Goal: Task Accomplishment & Management: Use online tool/utility

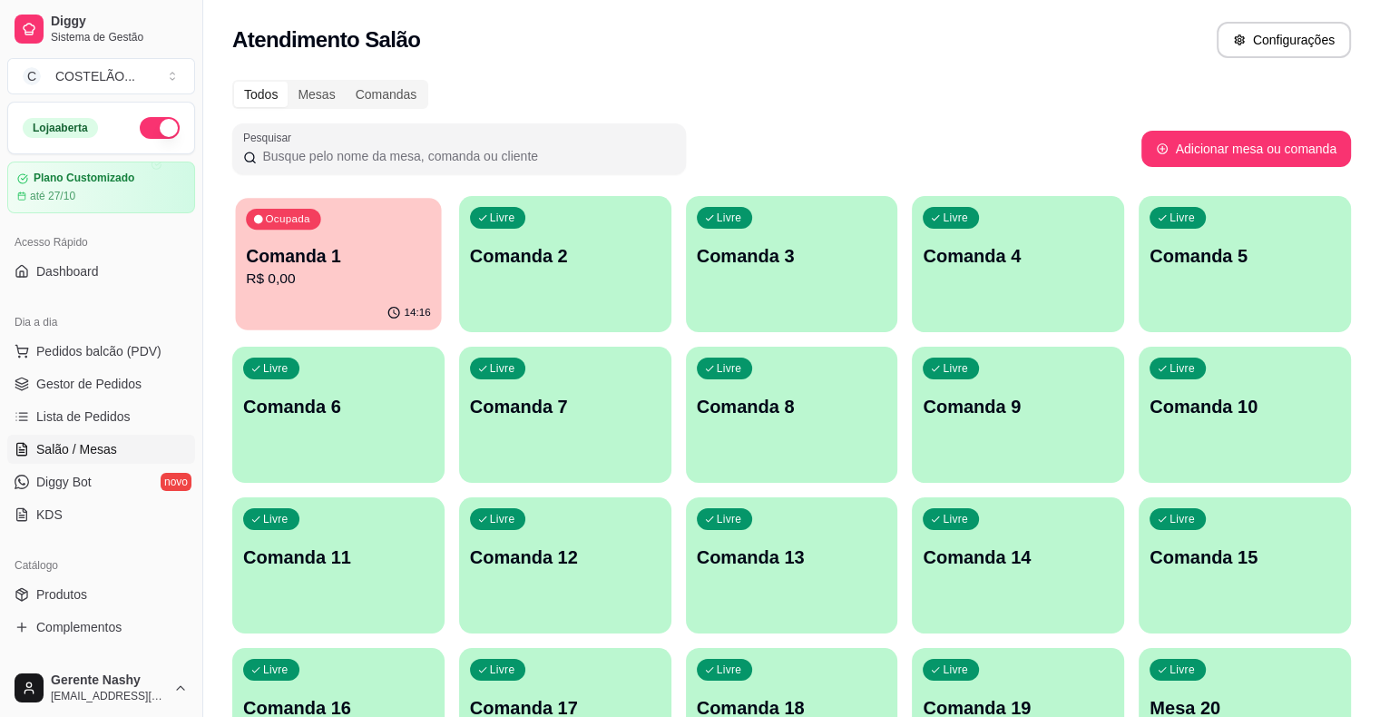
click at [298, 276] on p "R$ 0,00" at bounding box center [338, 279] width 185 height 21
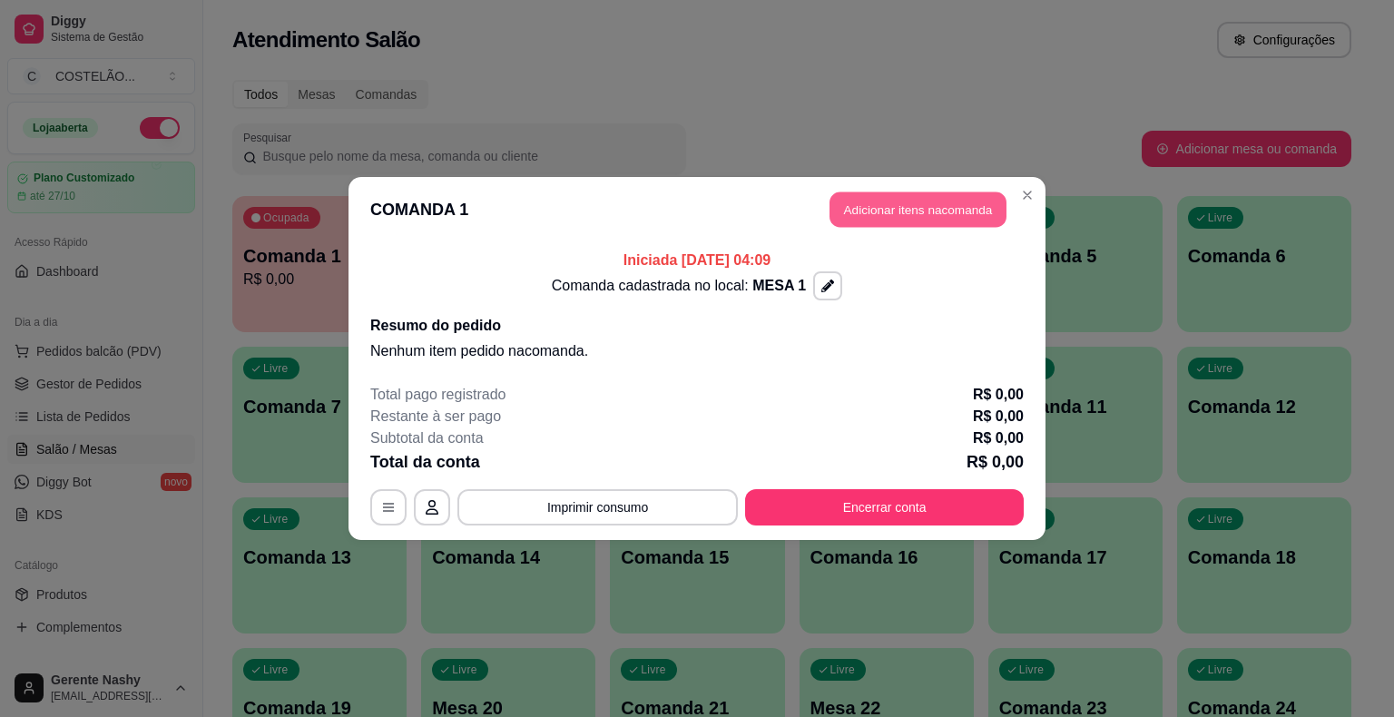
click at [904, 199] on button "Adicionar itens na comanda" at bounding box center [917, 209] width 177 height 35
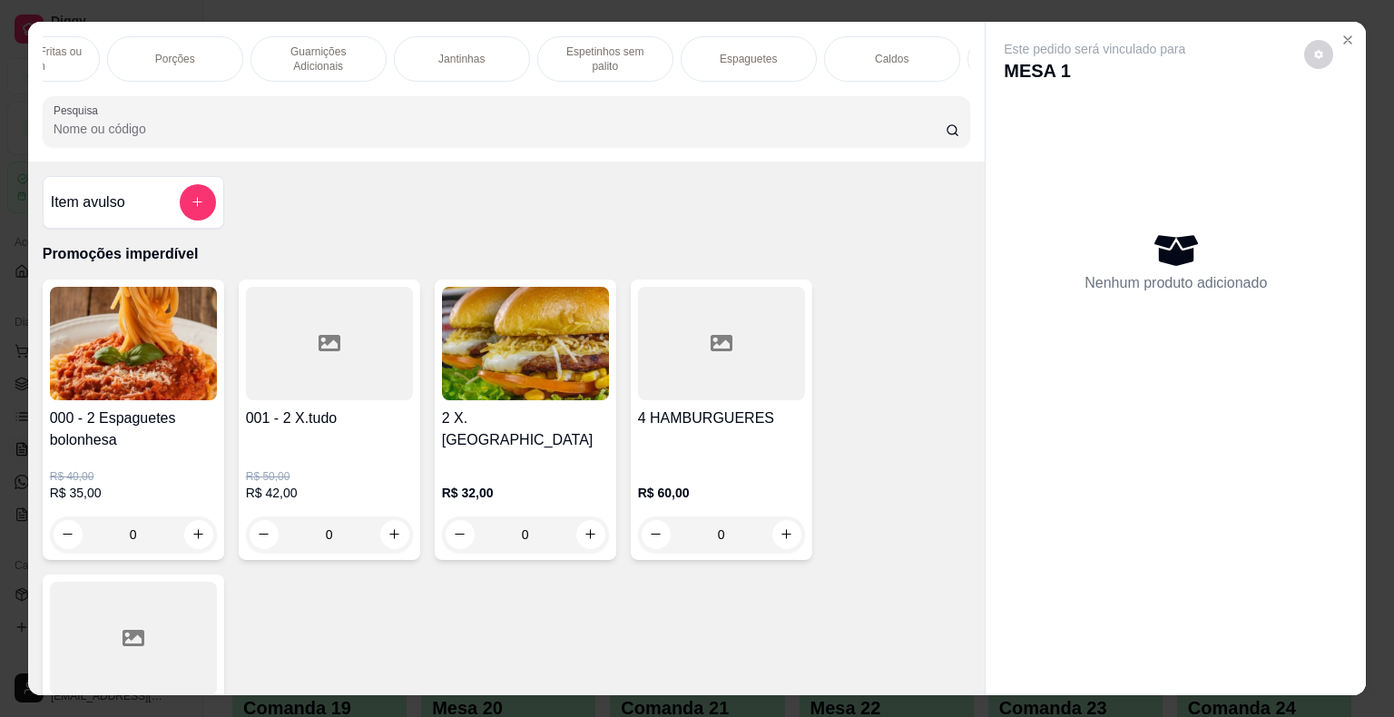
scroll to position [0, 944]
click at [741, 56] on p "Espaguetes" at bounding box center [743, 59] width 57 height 15
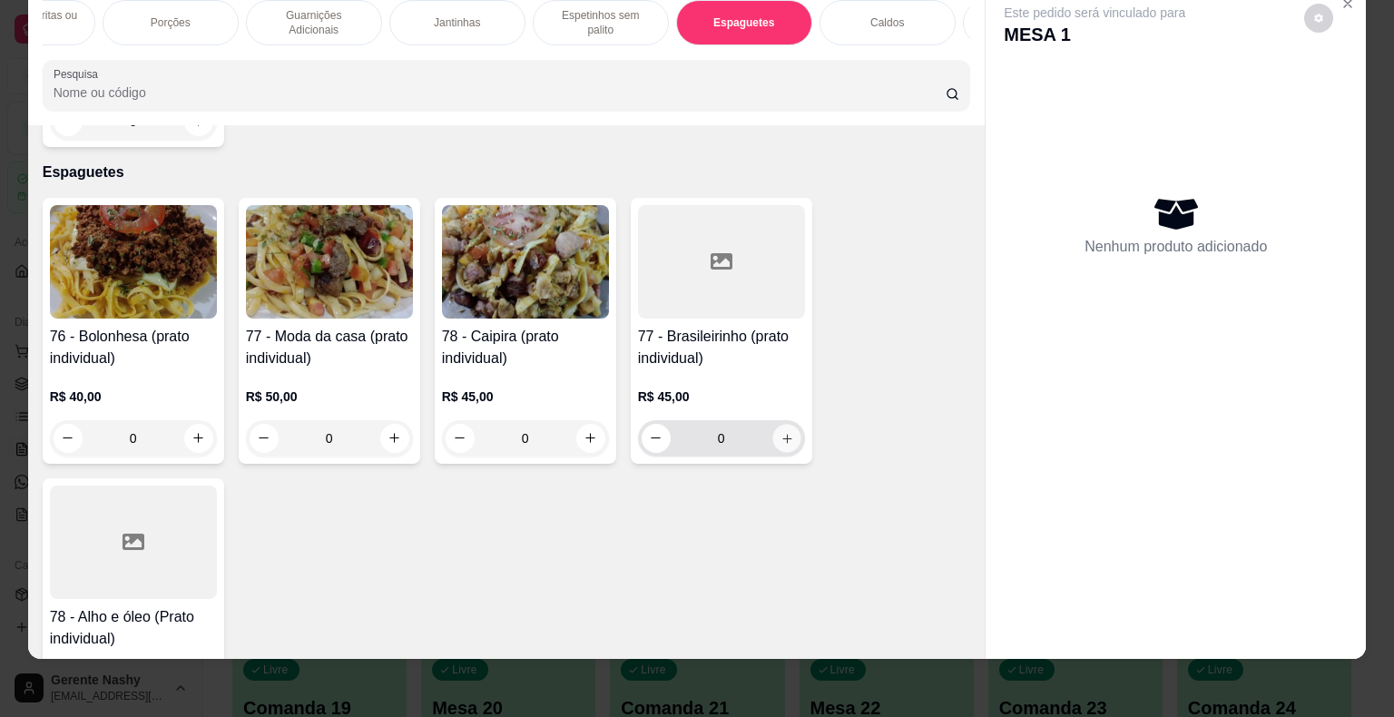
click at [782, 434] on icon "increase-product-quantity" at bounding box center [786, 438] width 9 height 9
type input "1"
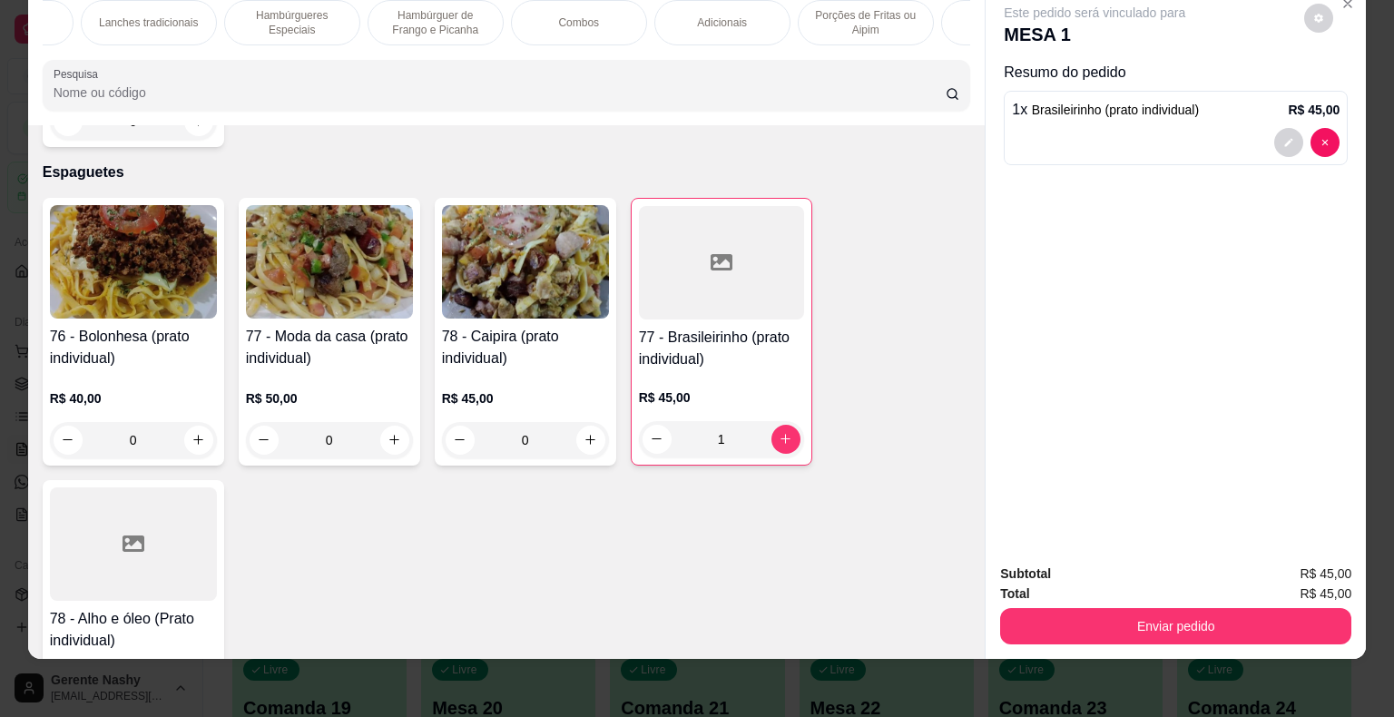
scroll to position [0, 0]
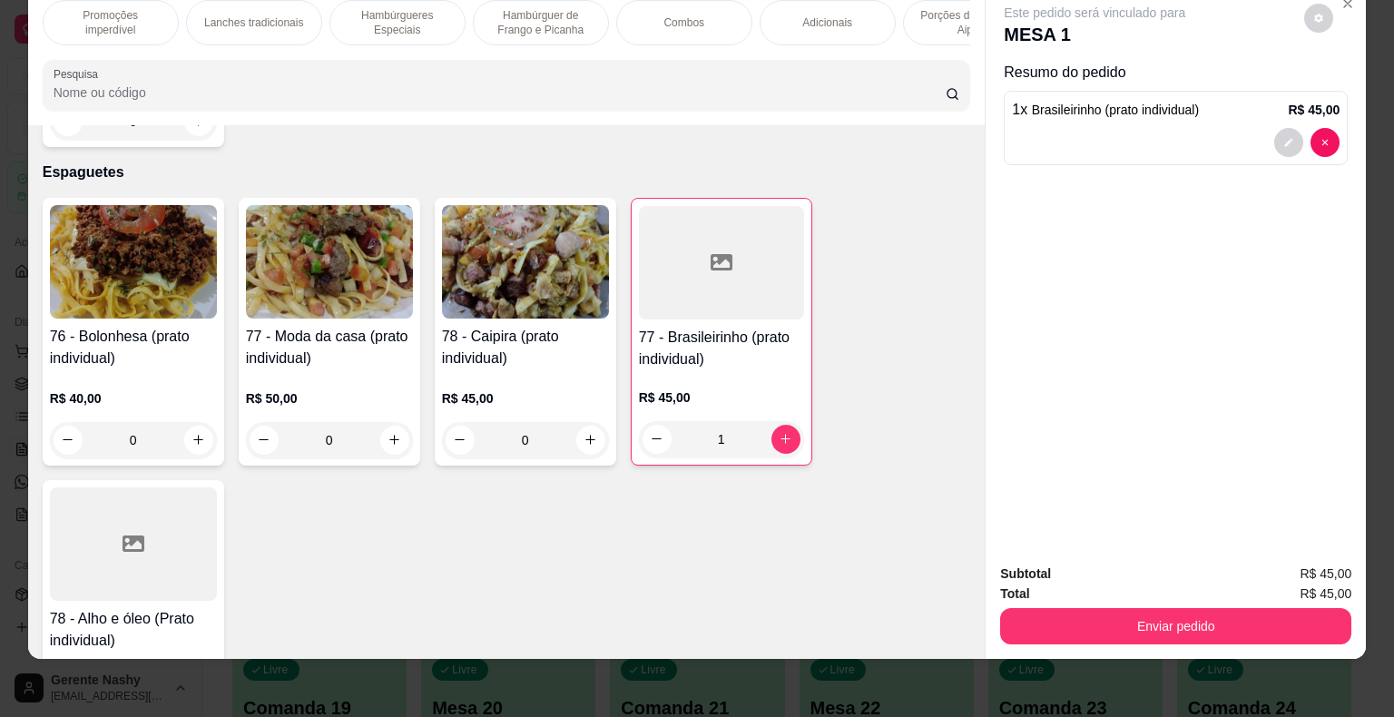
click at [976, 46] on div "Promoções imperdível Lanches tradicionais Hambúrgueres Especiais Hambúrguer de …" at bounding box center [506, 55] width 957 height 140
click at [287, 22] on div "Lanches tradicionais" at bounding box center [254, 22] width 136 height 45
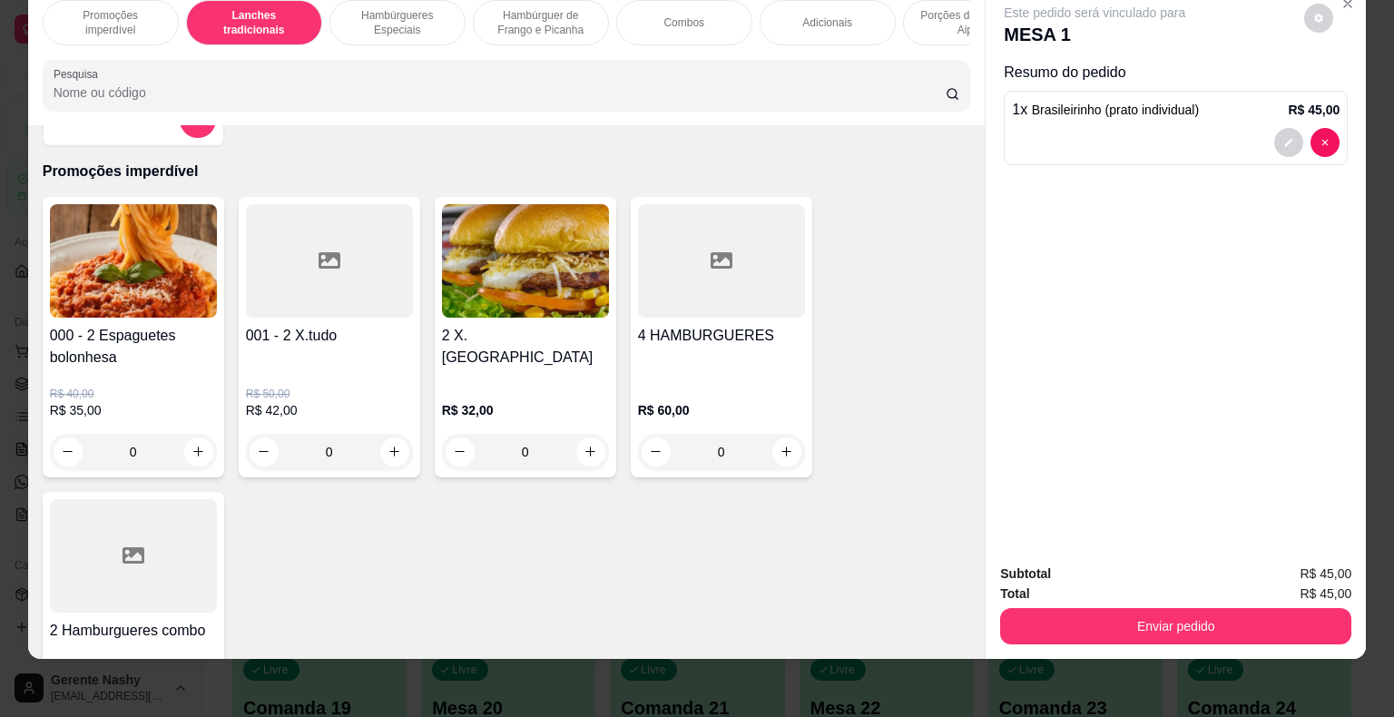
scroll to position [35, 0]
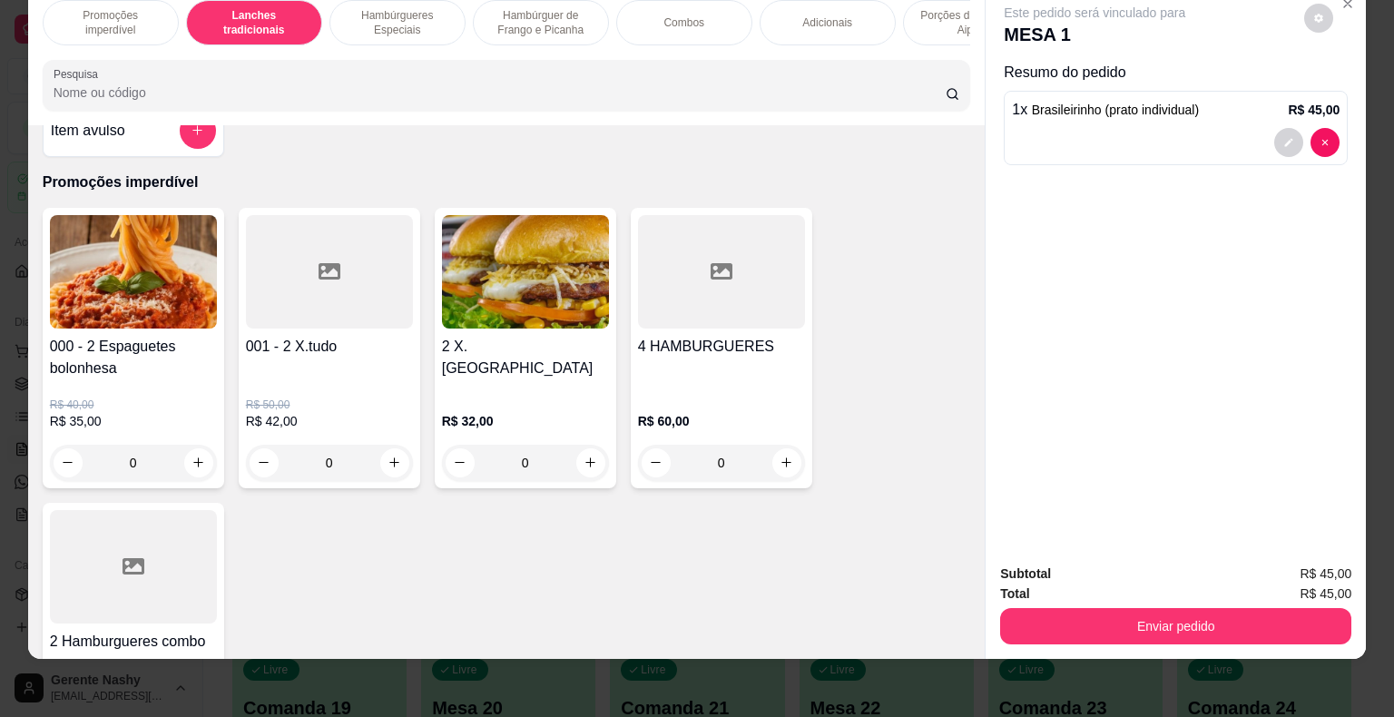
click at [793, 472] on div "0" at bounding box center [722, 463] width 160 height 36
click at [787, 473] on div "0" at bounding box center [722, 463] width 160 height 36
type input "1"
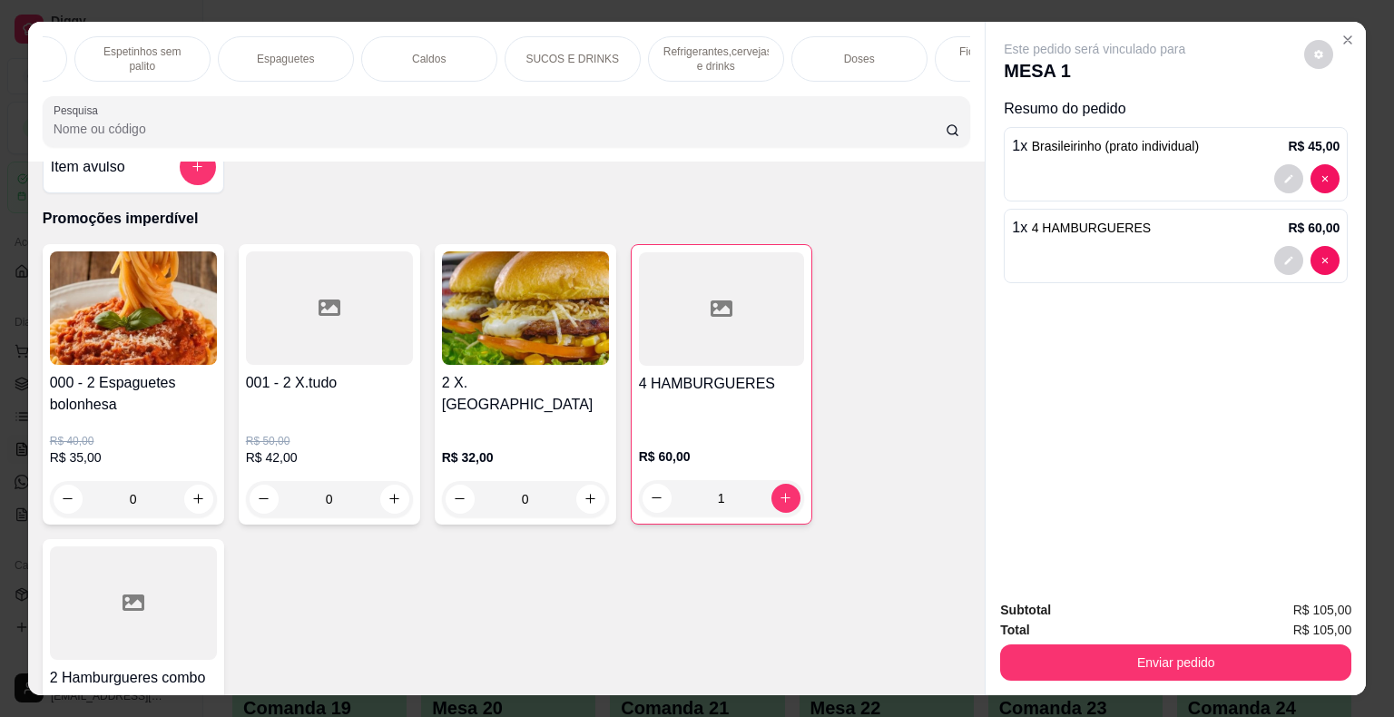
scroll to position [0, 1502]
click at [475, 54] on p "SUCOS E DRINKS" at bounding box center [472, 59] width 93 height 15
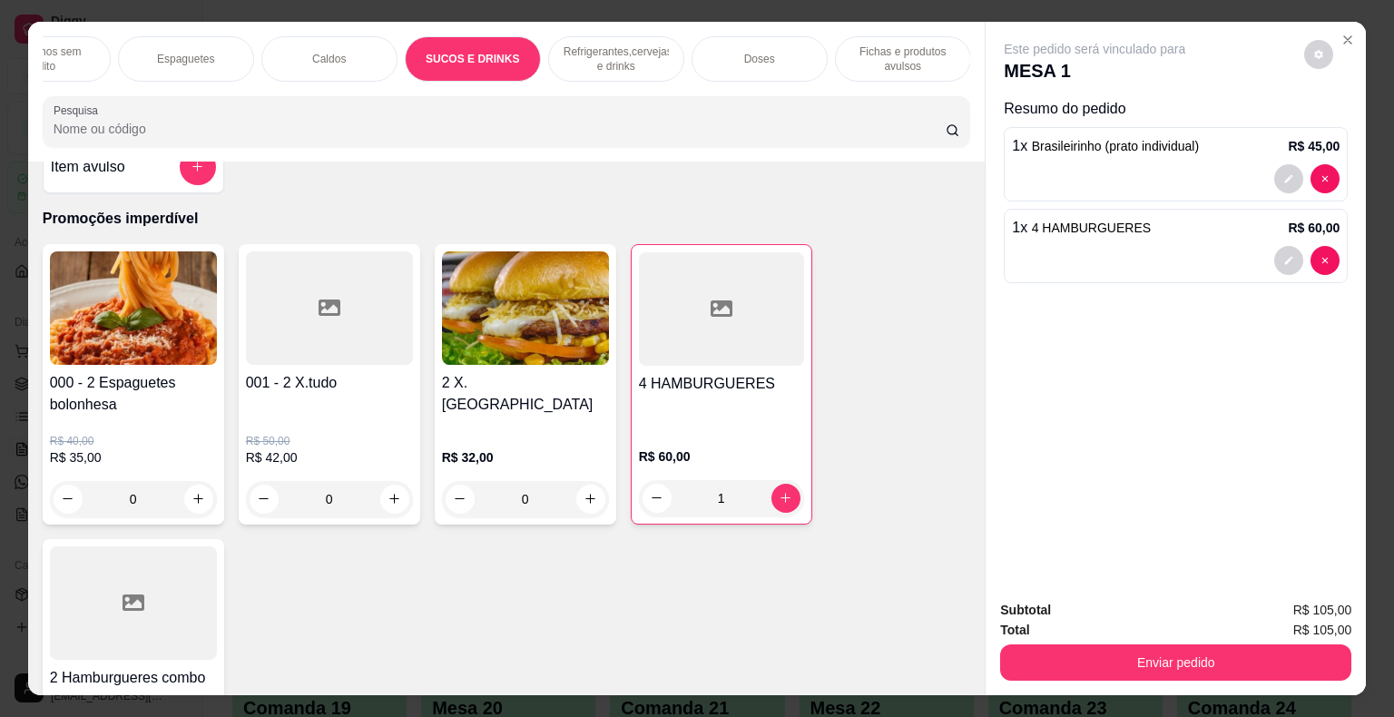
scroll to position [44, 0]
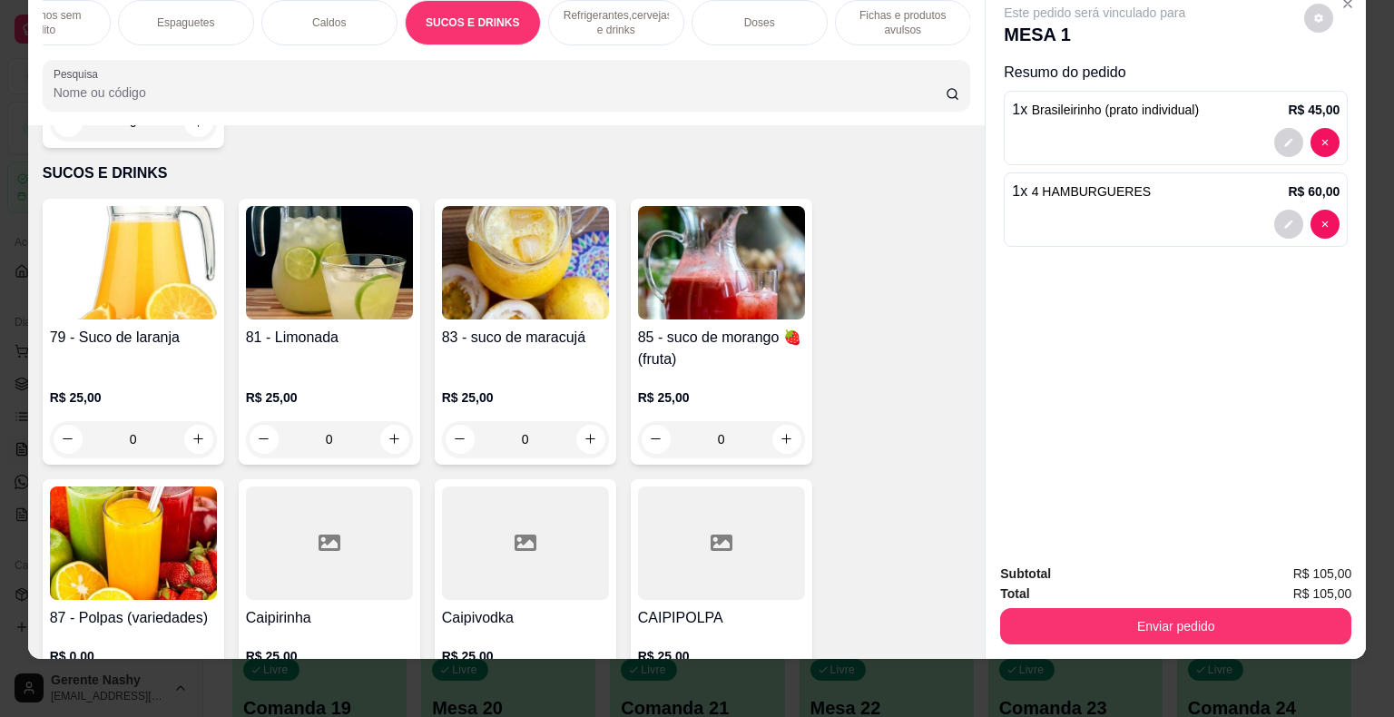
click at [195, 421] on div "0" at bounding box center [133, 439] width 167 height 36
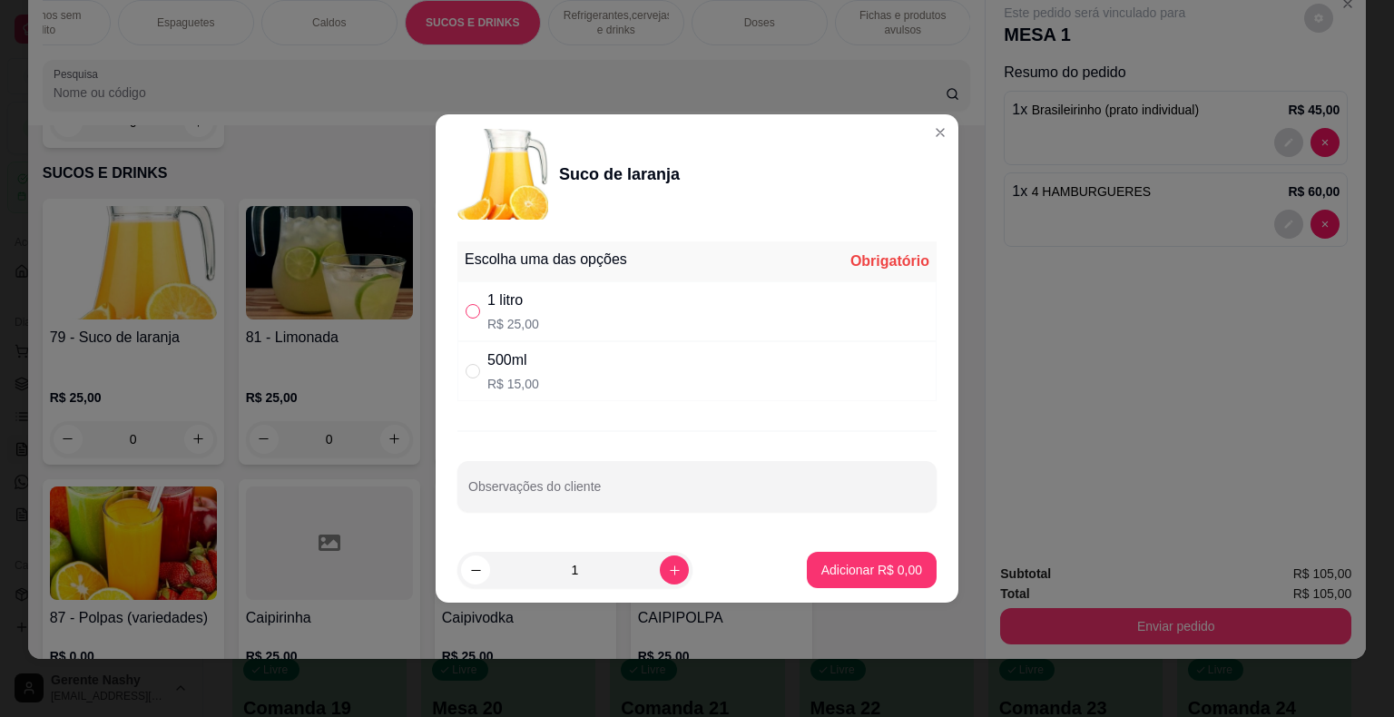
click at [468, 312] on input "" at bounding box center [473, 311] width 15 height 15
radio input "true"
click at [1005, 420] on div "Este pedido será vinculado para MESA 1 Resumo do pedido 1 x Brasileirinho (prat…" at bounding box center [1176, 267] width 380 height 564
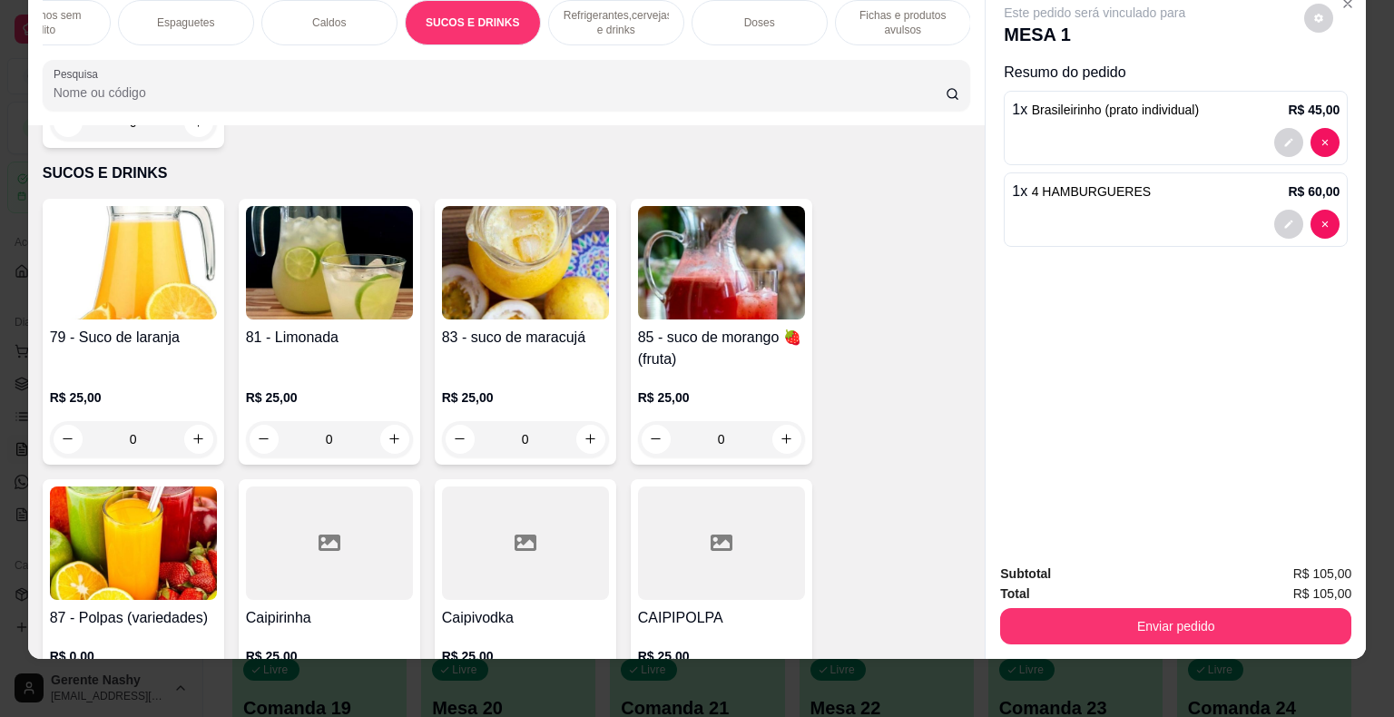
click at [200, 421] on div "0" at bounding box center [133, 439] width 167 height 36
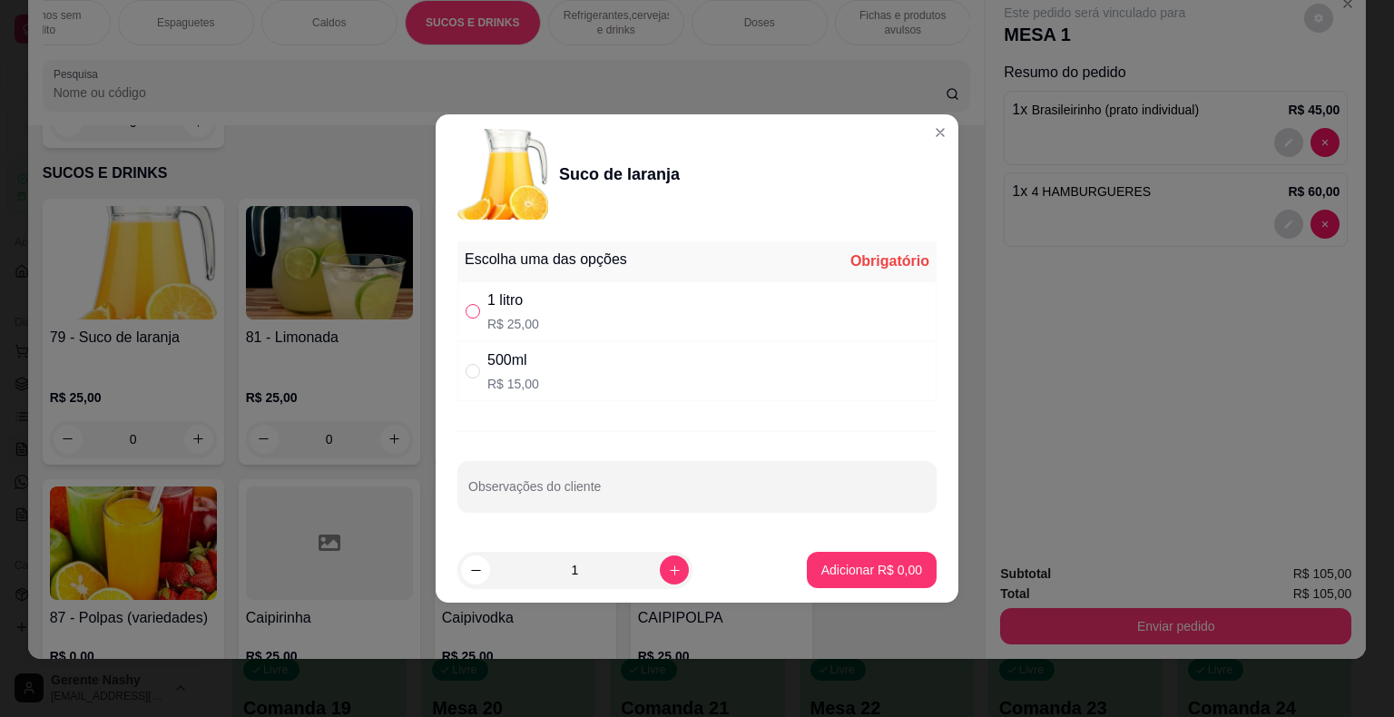
click at [466, 310] on input "" at bounding box center [473, 311] width 15 height 15
radio input "true"
click at [839, 575] on p "Adicionar R$ 25,00" at bounding box center [868, 569] width 105 height 17
type input "1"
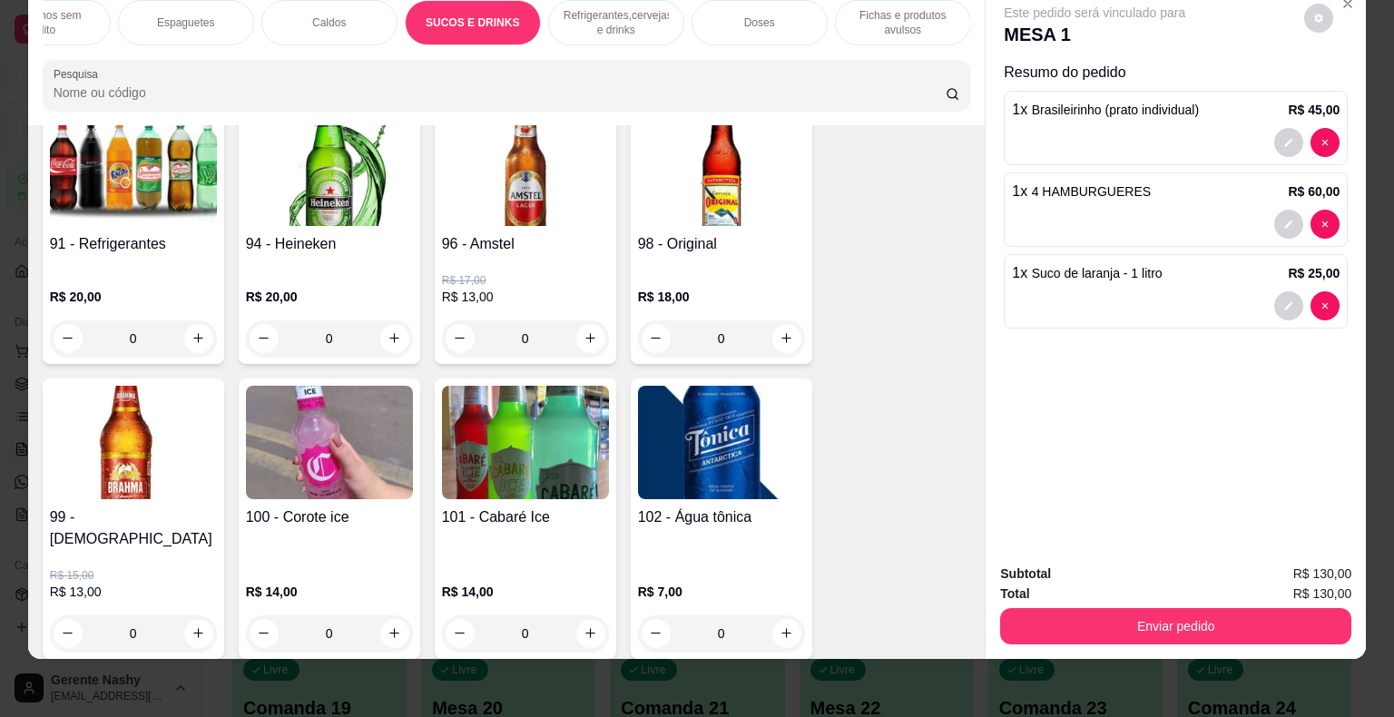
scroll to position [10743, 0]
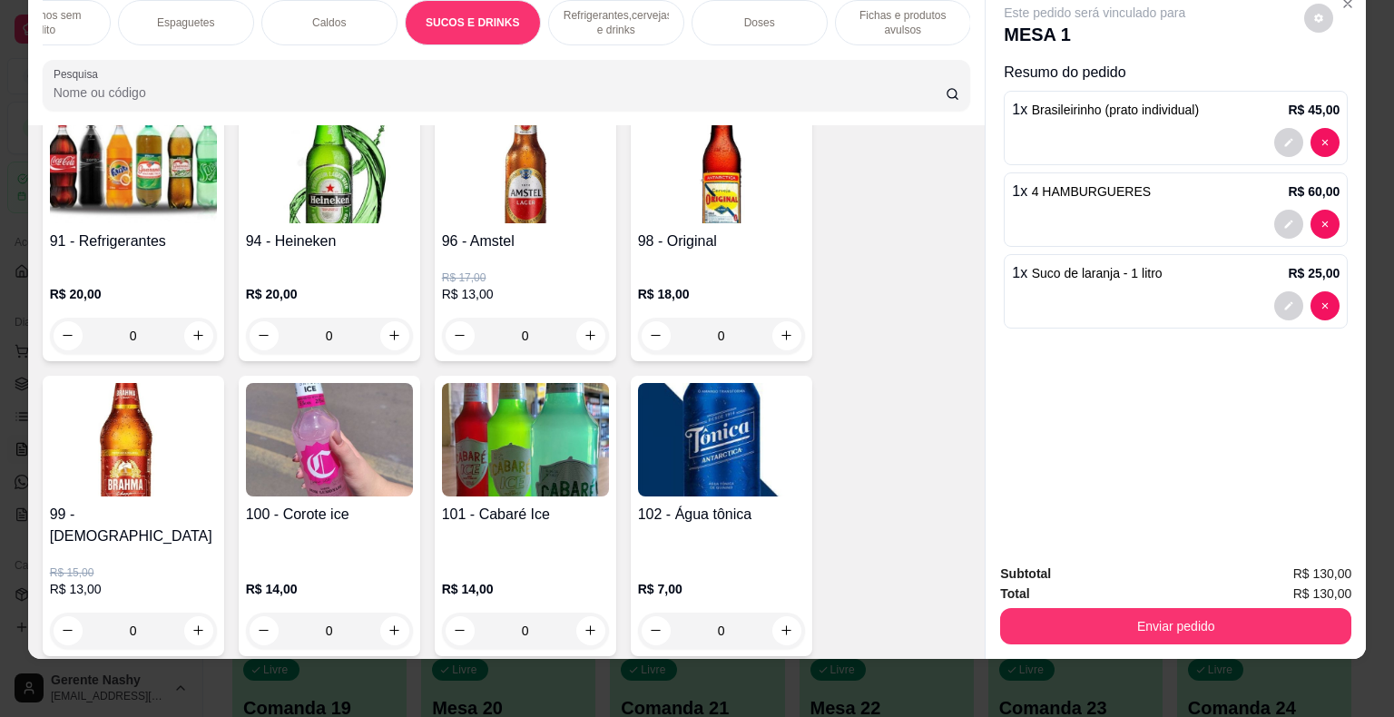
click at [191, 318] on div "0" at bounding box center [133, 336] width 167 height 36
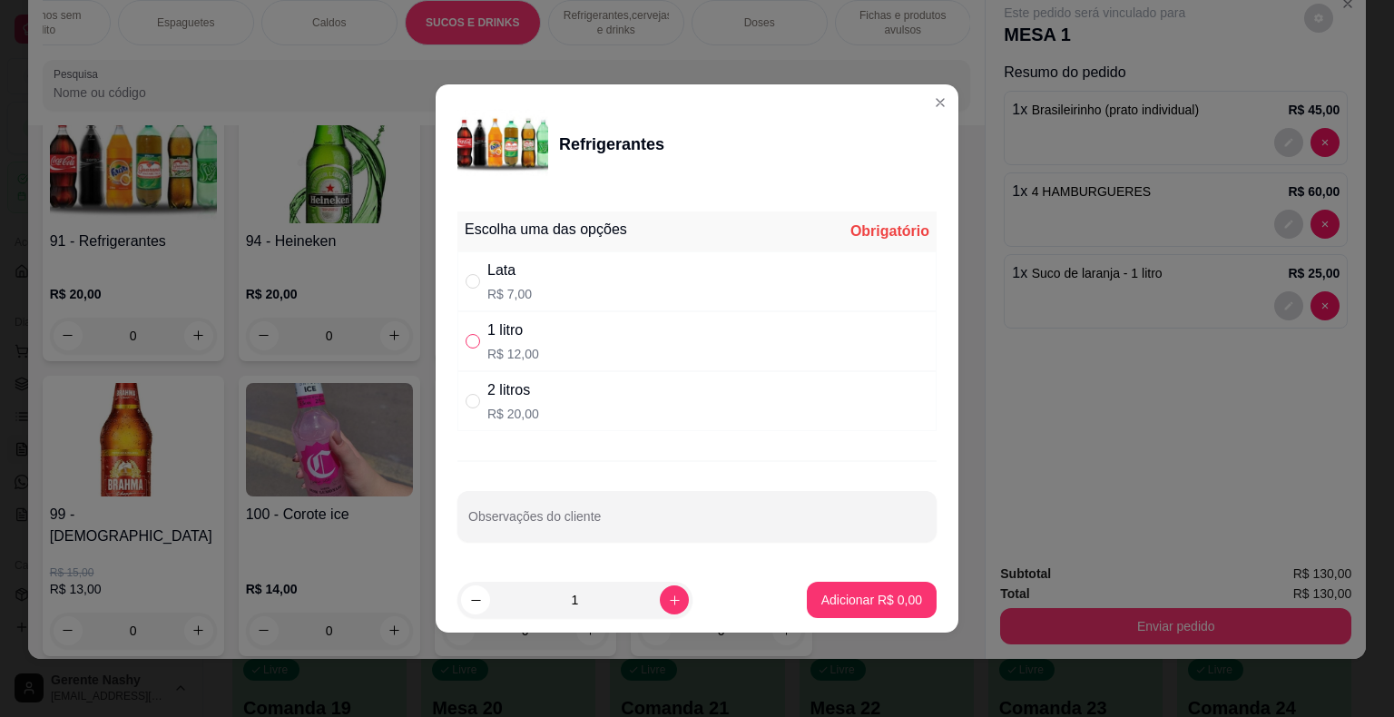
click at [476, 341] on input "" at bounding box center [473, 341] width 15 height 15
radio input "true"
click at [840, 617] on button "Adicionar R$ 12,00" at bounding box center [867, 600] width 137 height 36
type input "1"
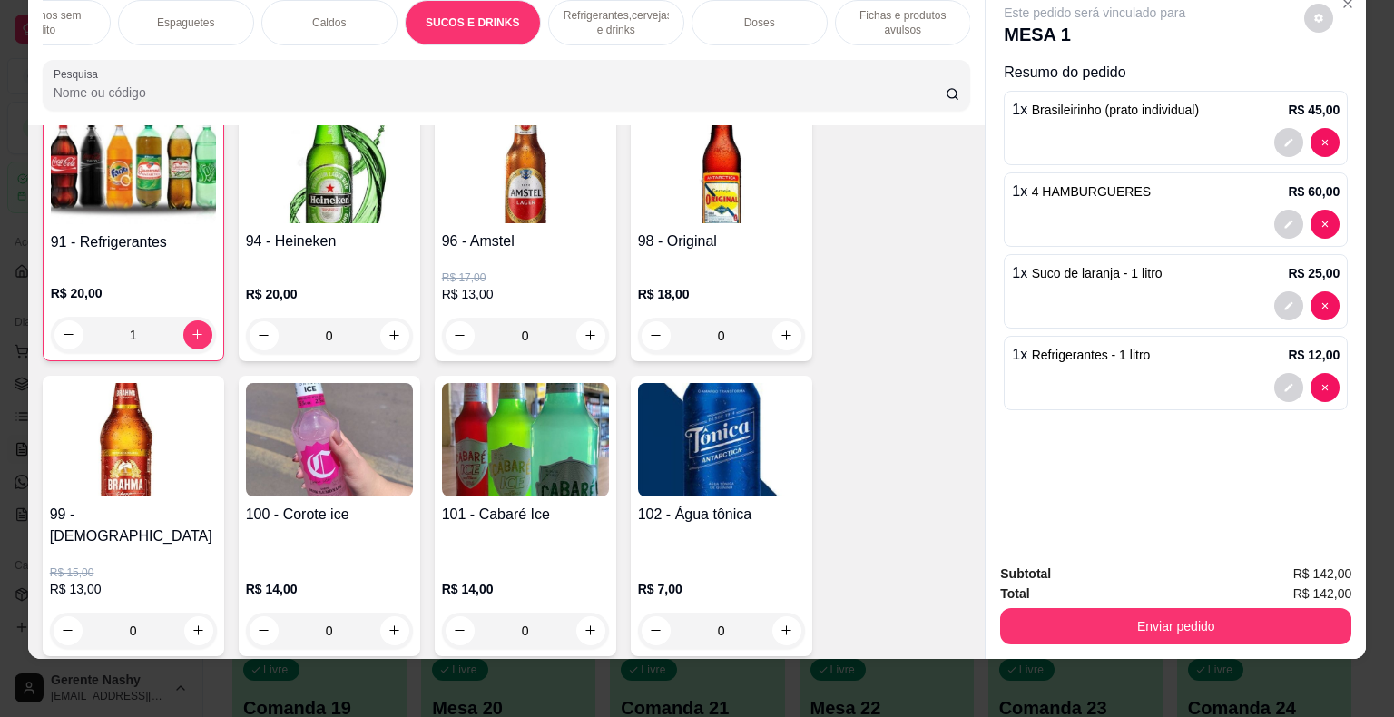
scroll to position [10744, 0]
click at [1283, 300] on icon "decrease-product-quantity" at bounding box center [1288, 305] width 11 height 11
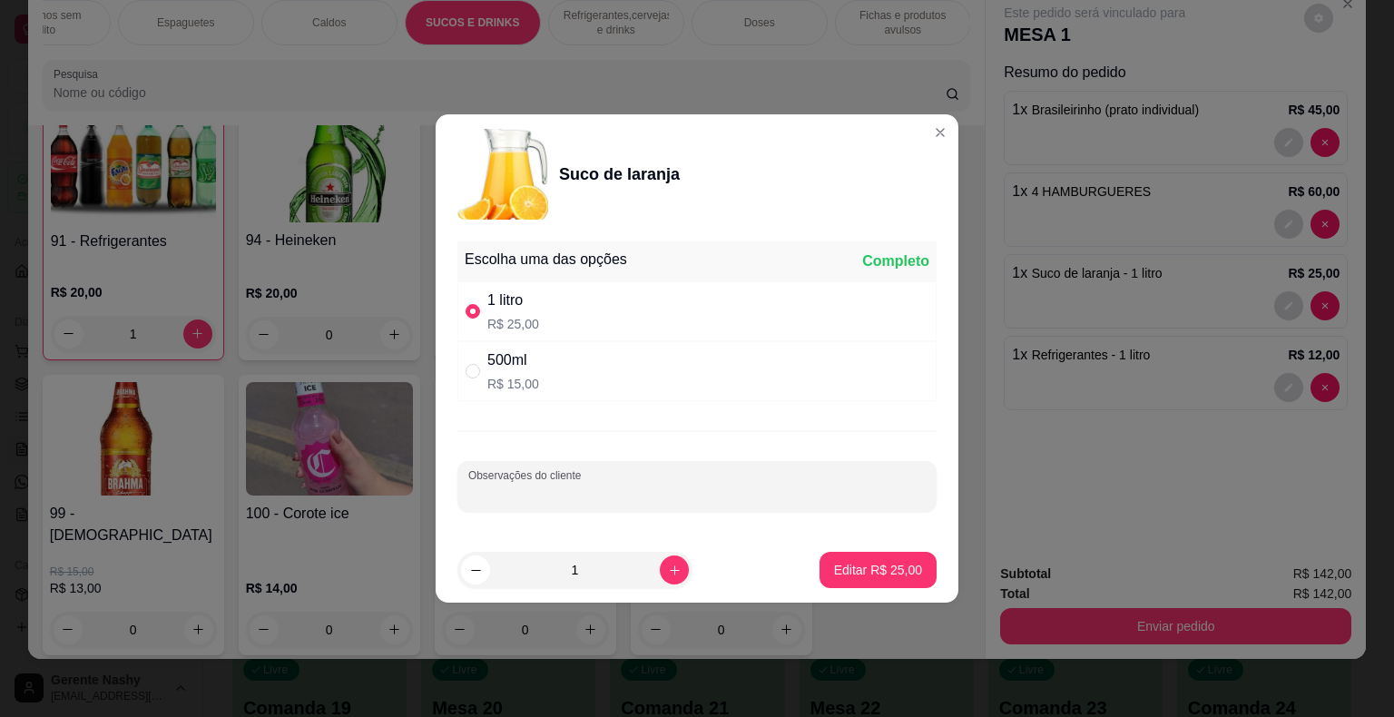
click at [688, 486] on input "Observações do cliente" at bounding box center [696, 494] width 457 height 18
type input "POUCA AÇUCAR"
click at [869, 568] on p "Editar R$ 25,00" at bounding box center [877, 569] width 85 height 17
type input "0"
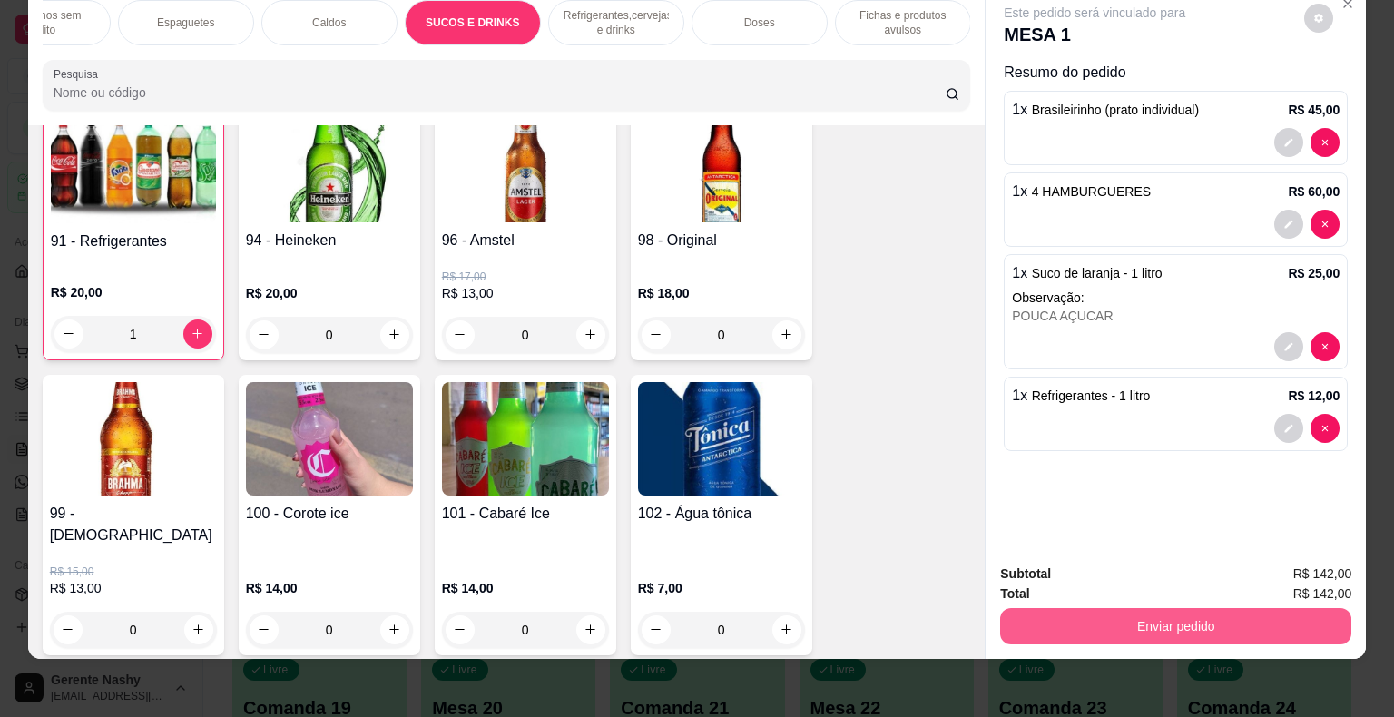
click at [1064, 608] on button "Enviar pedido" at bounding box center [1175, 626] width 351 height 36
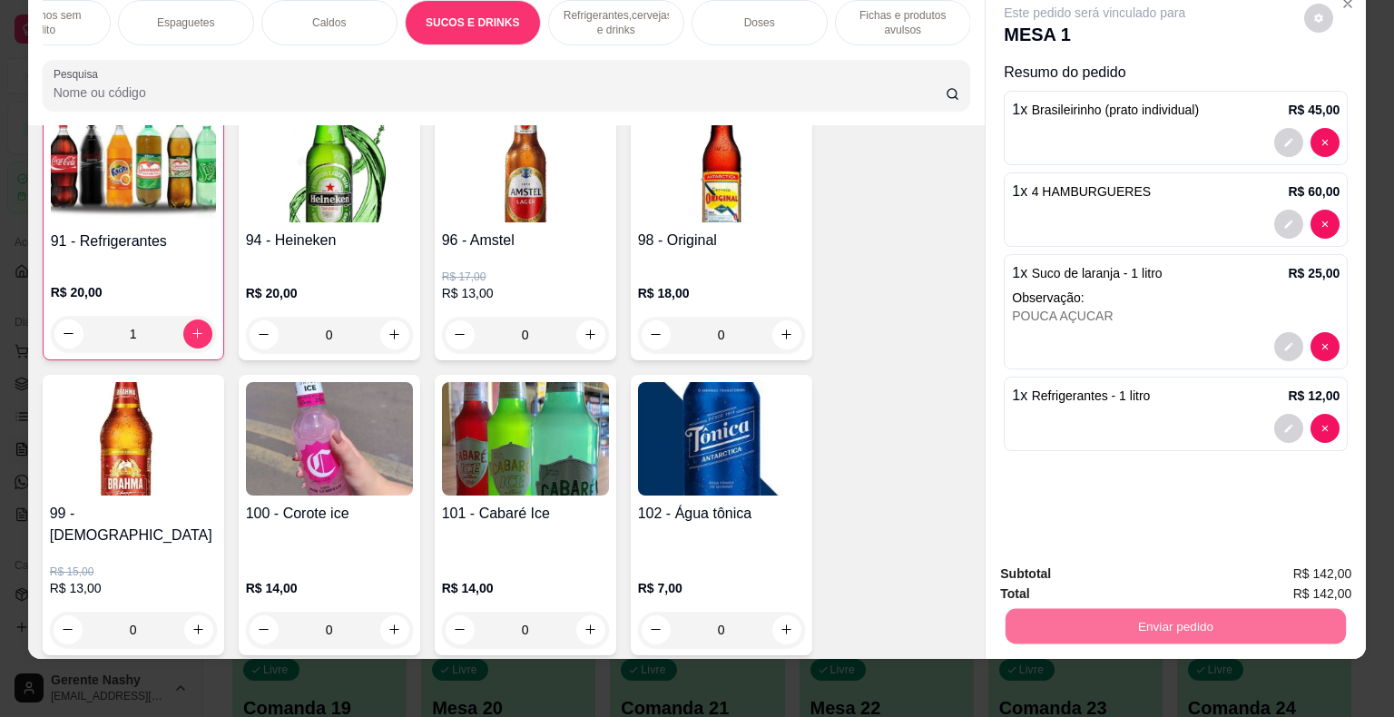
click at [1278, 560] on button "Enviar pedido" at bounding box center [1304, 568] width 100 height 34
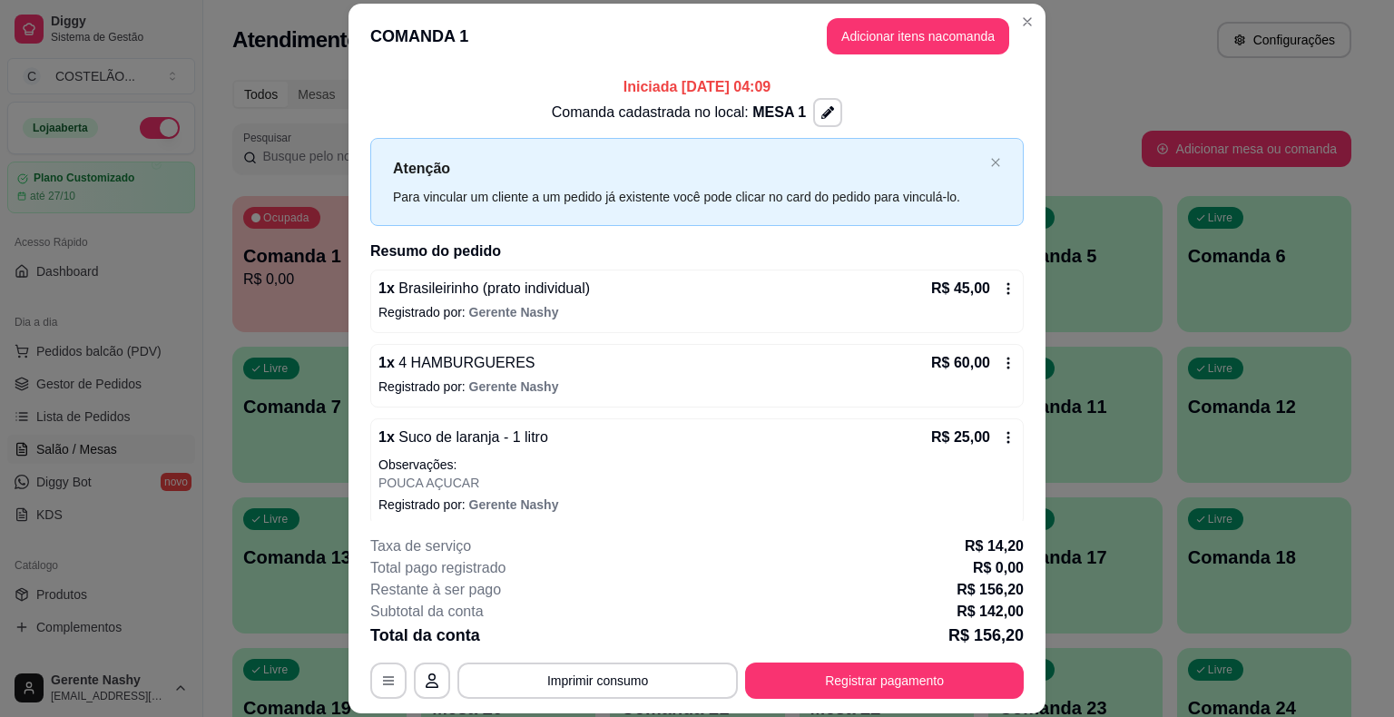
click at [1072, 54] on div "Atendimento Salão Configurações" at bounding box center [791, 40] width 1119 height 36
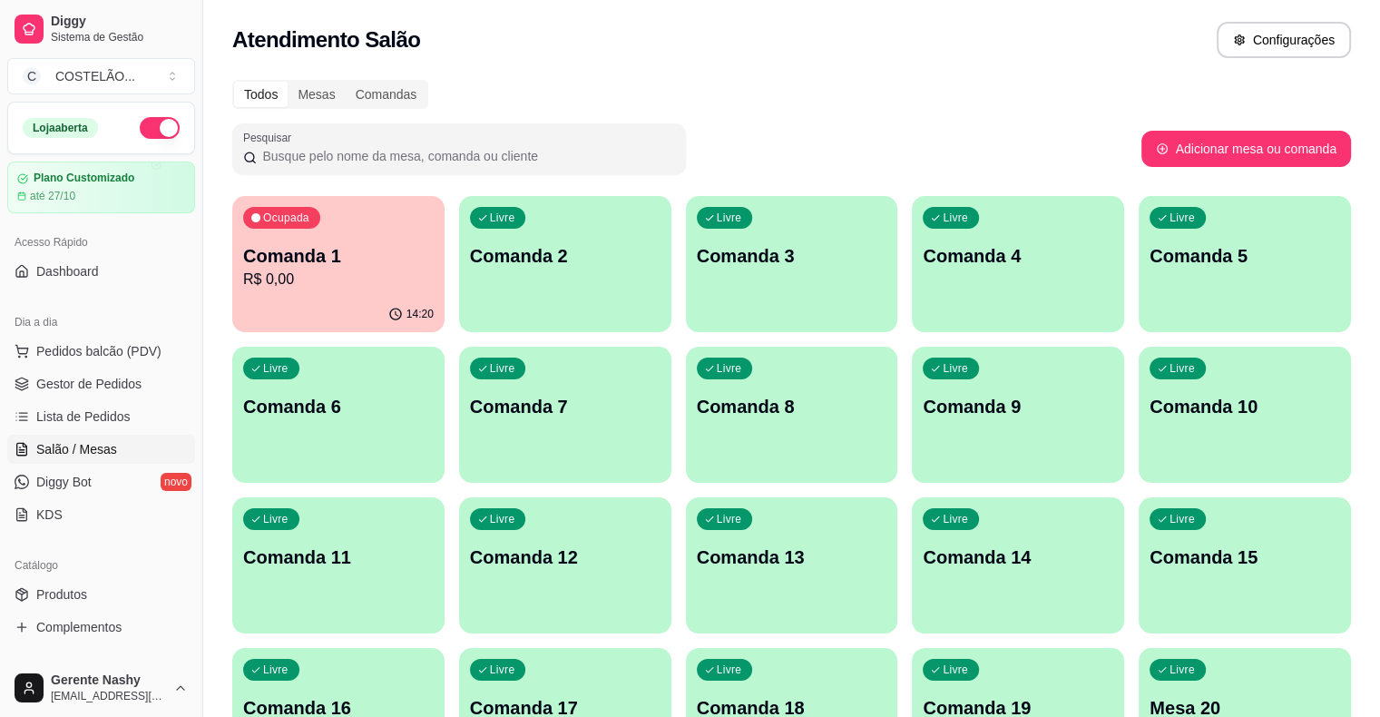
click at [523, 268] on p "Comanda 2" at bounding box center [565, 255] width 191 height 25
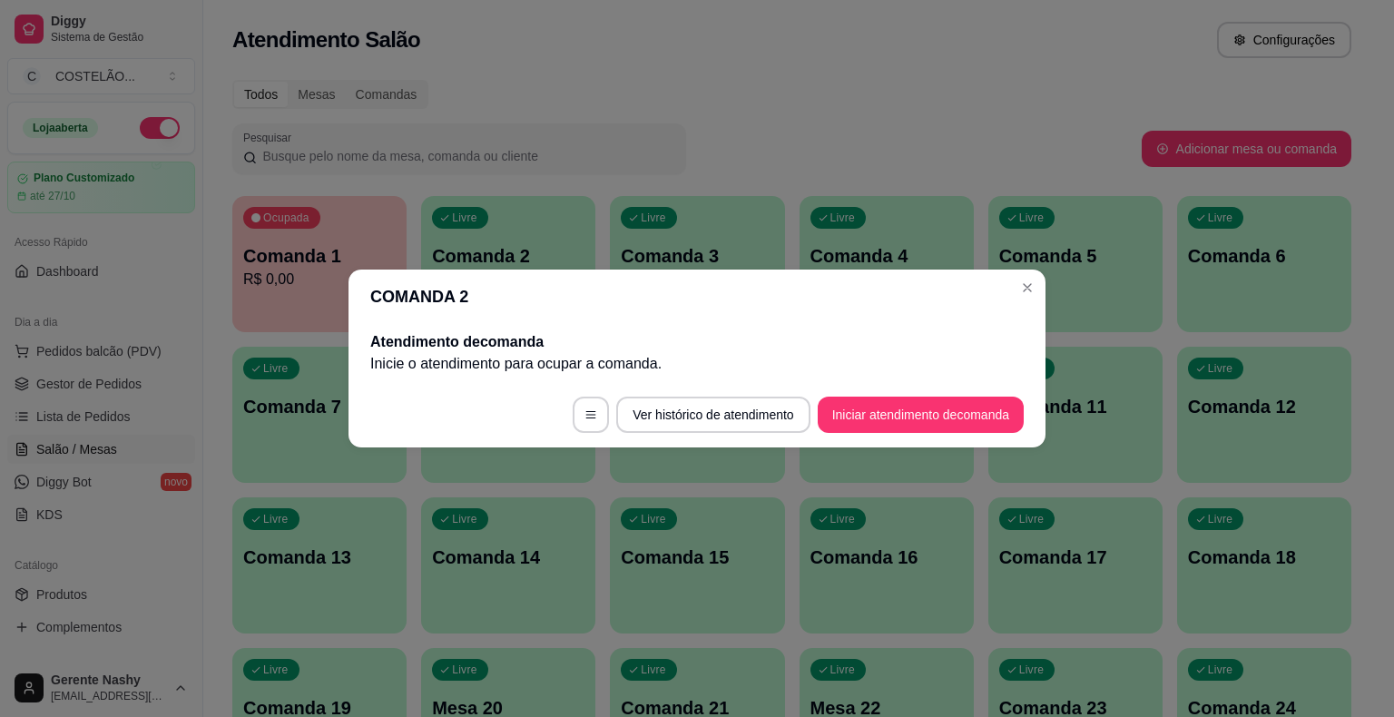
click at [1058, 84] on div "Todos Mesas Comandas" at bounding box center [791, 94] width 1119 height 29
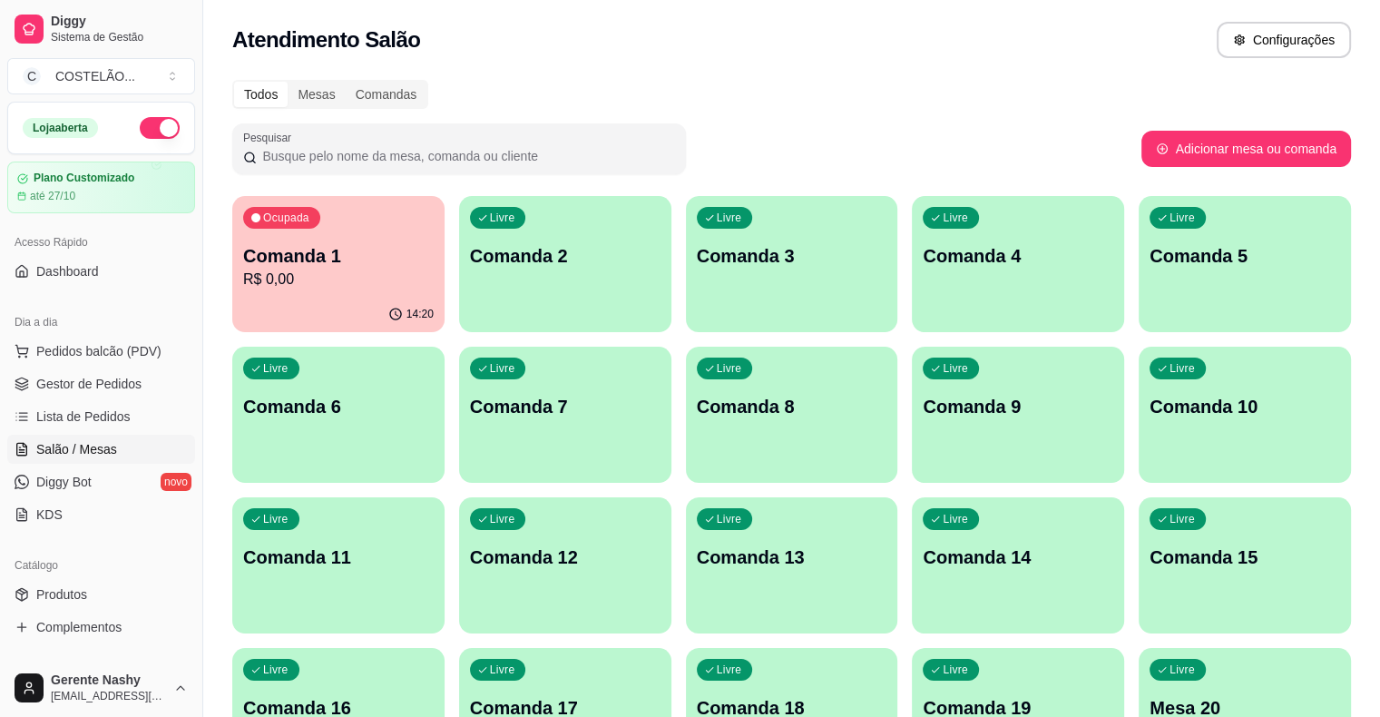
click at [534, 249] on p "Comanda 2" at bounding box center [565, 255] width 191 height 25
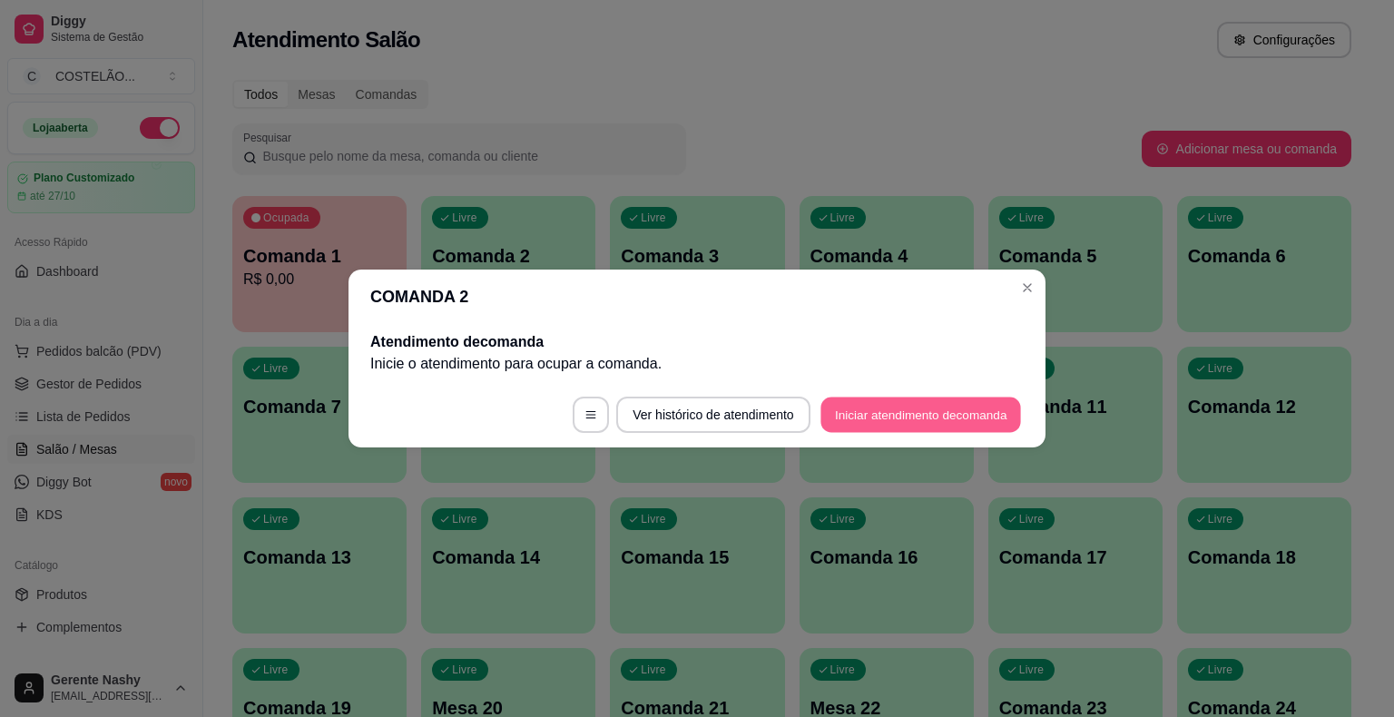
click at [940, 423] on button "Iniciar atendimento de comanda" at bounding box center [920, 414] width 201 height 35
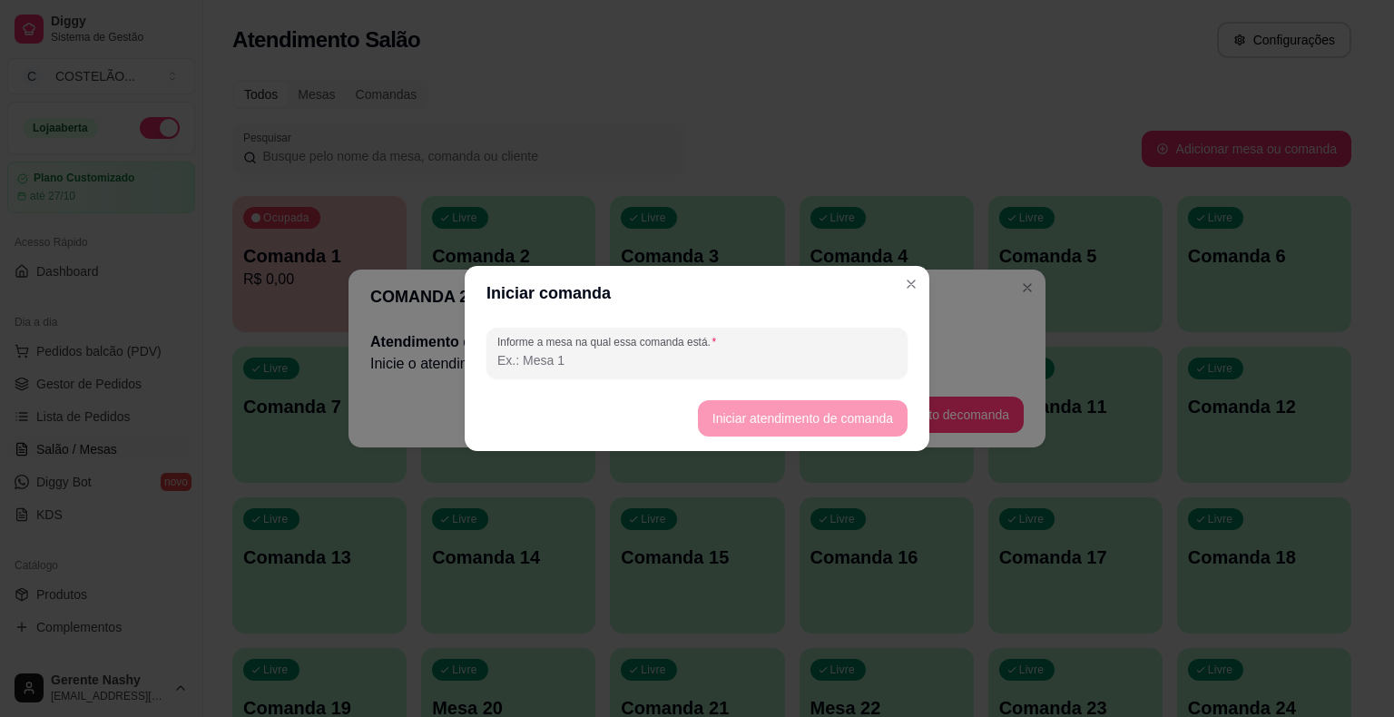
click at [860, 351] on input "Informe a mesa na qual essa comanda está." at bounding box center [696, 360] width 399 height 18
type input "MESA 2"
click at [846, 409] on button "Iniciar atendimento de comanda" at bounding box center [802, 418] width 203 height 35
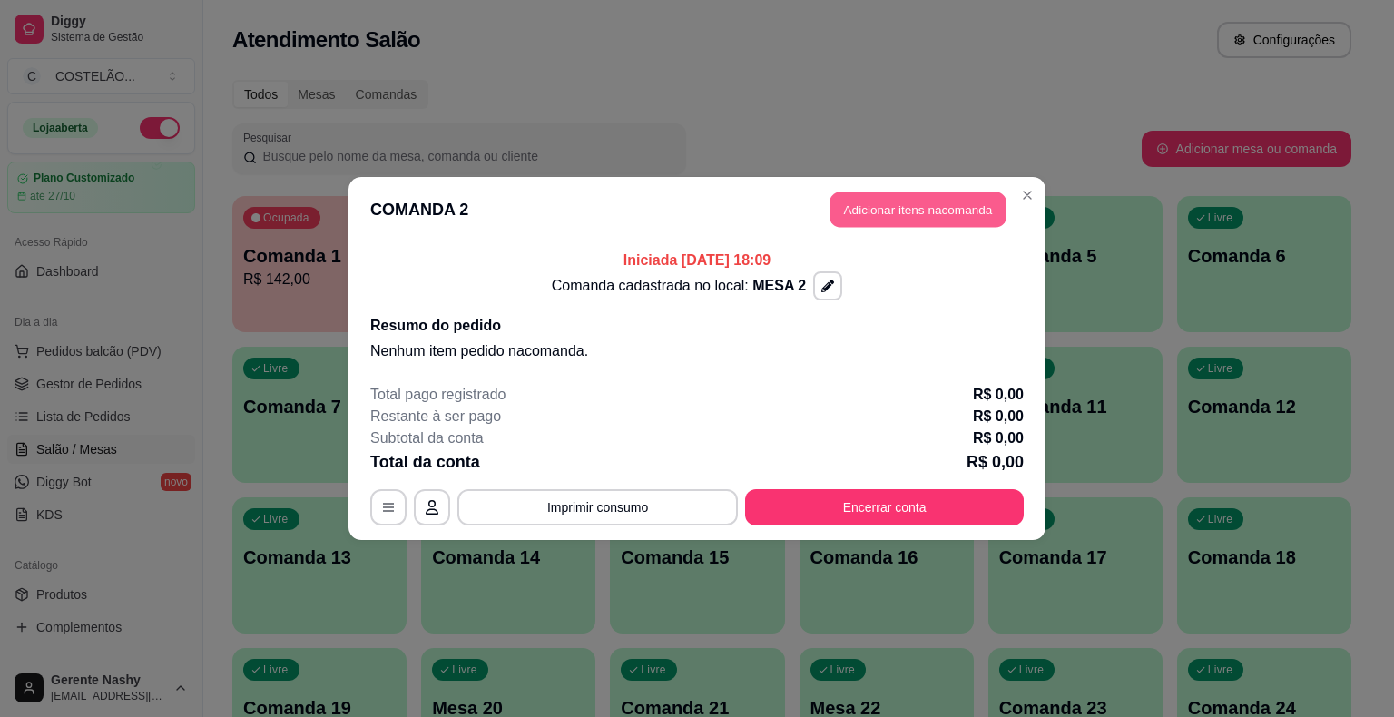
click at [915, 213] on button "Adicionar itens na comanda" at bounding box center [917, 209] width 177 height 35
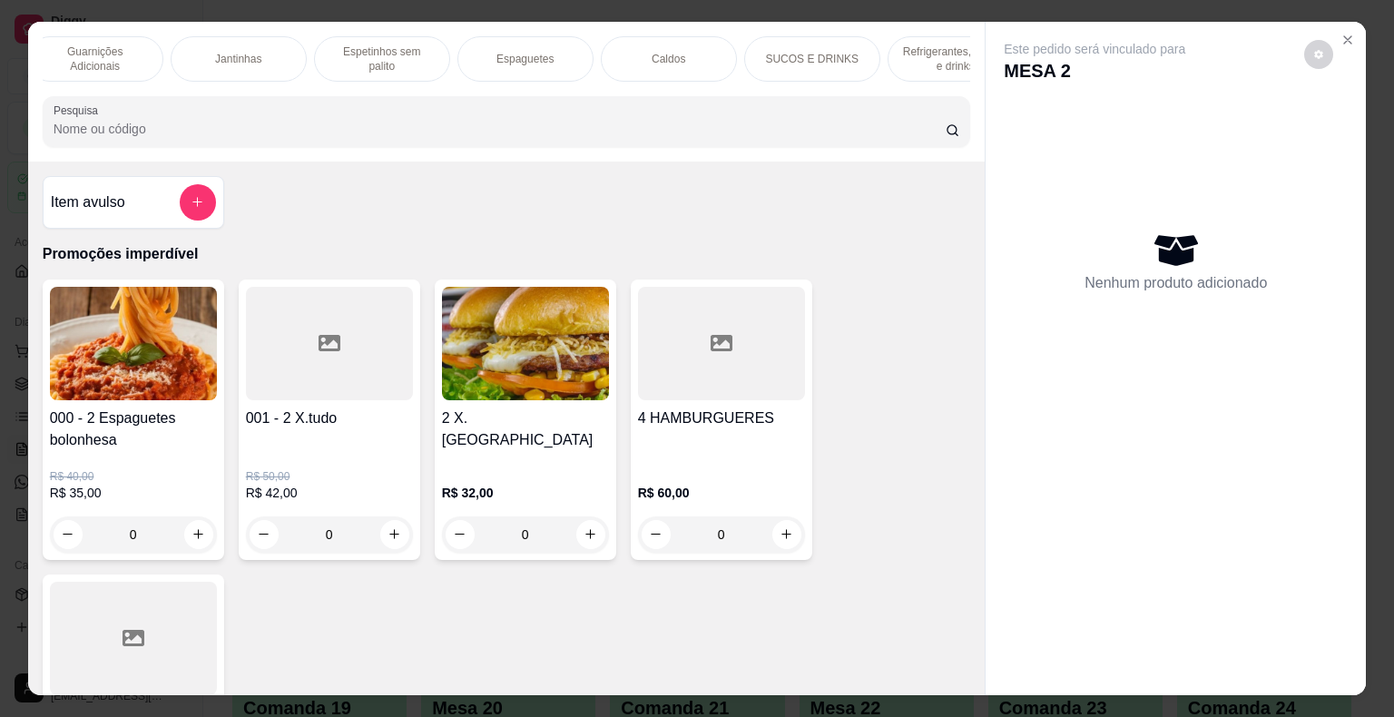
scroll to position [0, 1163]
click at [641, 56] on div "Caldos" at bounding box center [668, 58] width 136 height 45
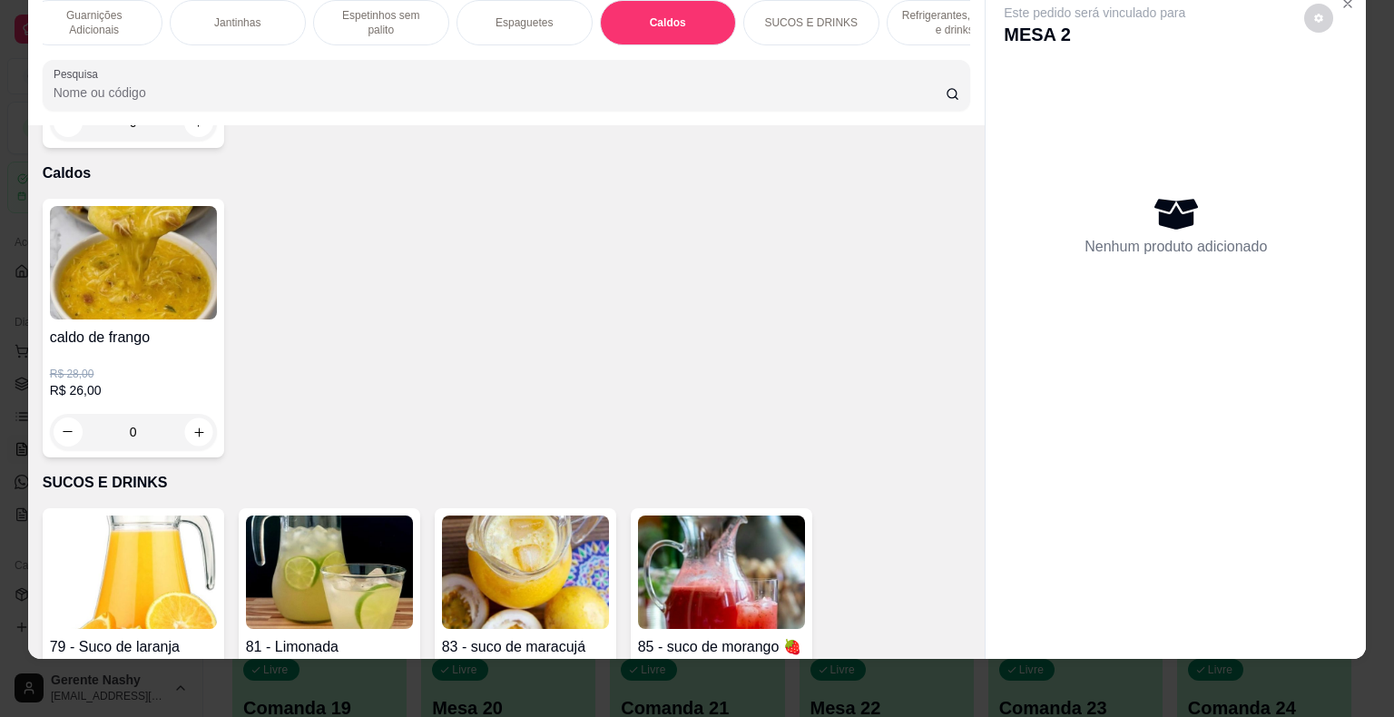
click at [192, 417] on button "increase-product-quantity" at bounding box center [198, 431] width 28 height 28
type input "1"
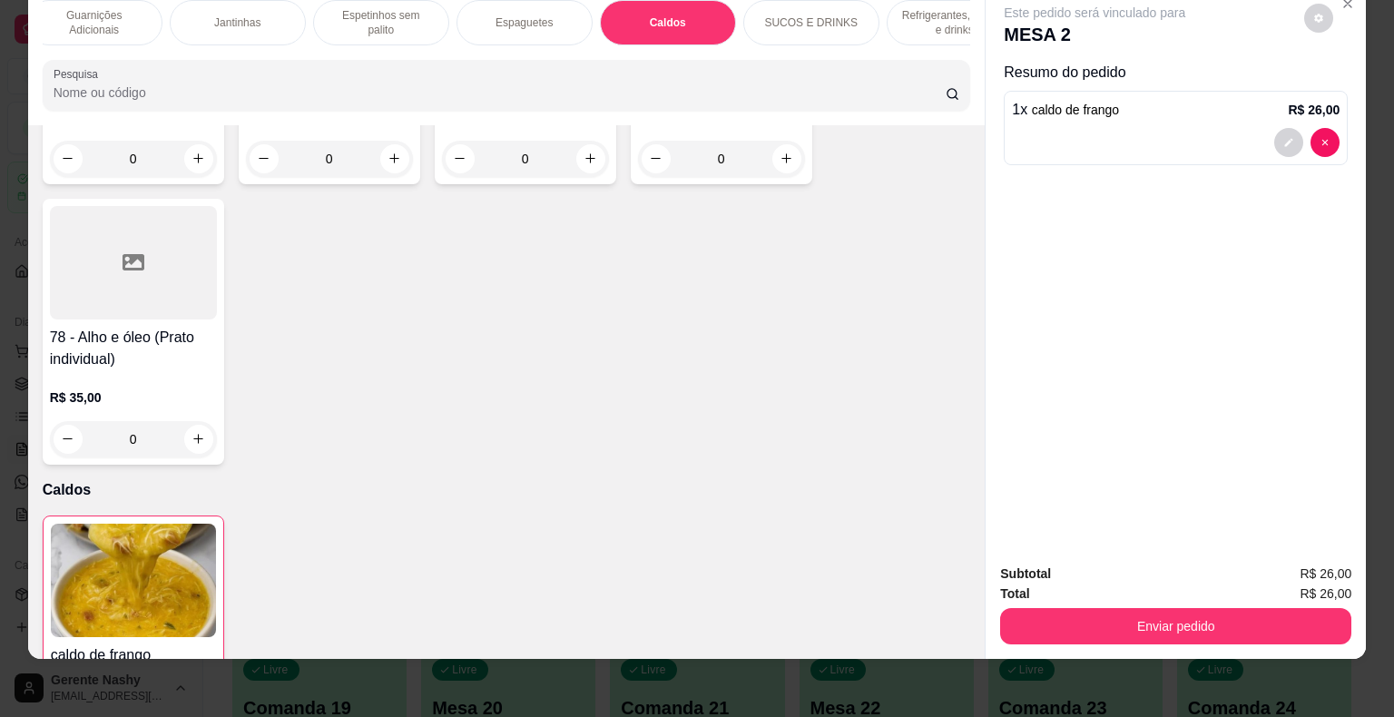
scroll to position [8857, 0]
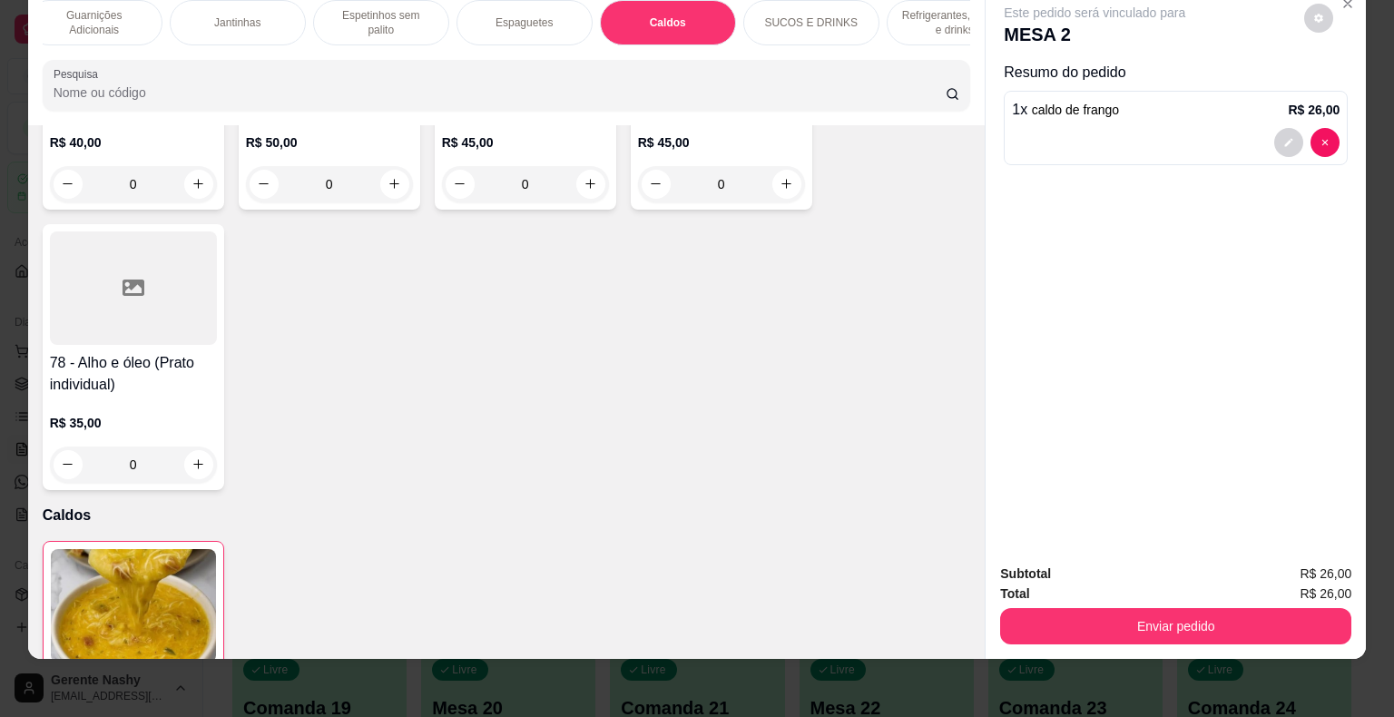
click at [523, 19] on div "Espaguetes" at bounding box center [524, 22] width 136 height 45
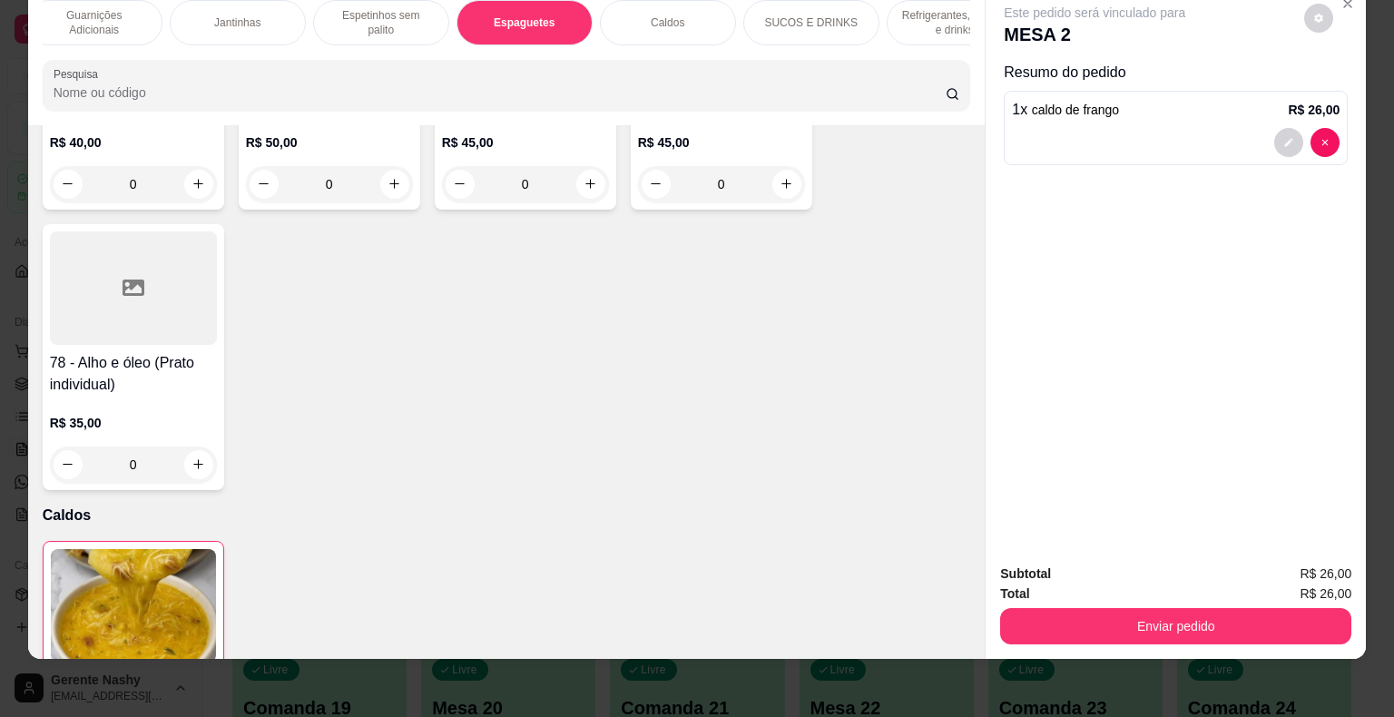
scroll to position [8603, 0]
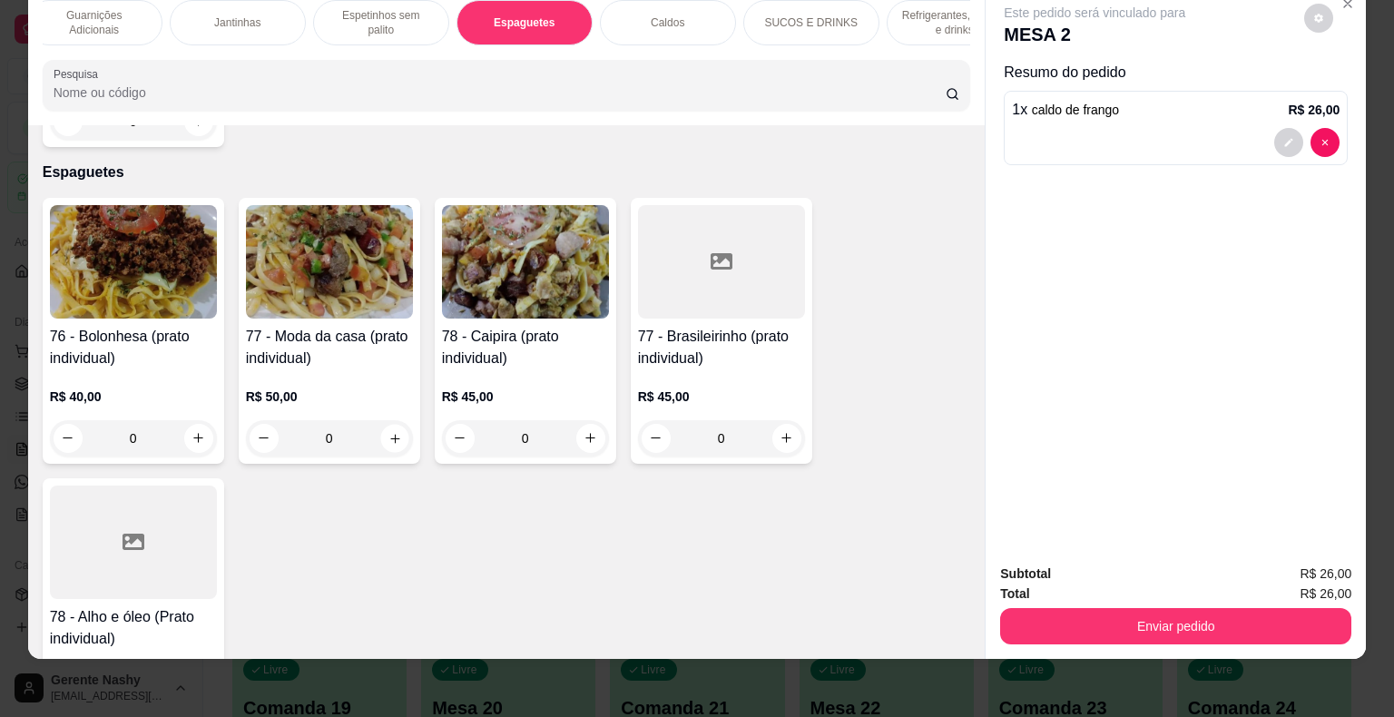
click at [388, 431] on icon "increase-product-quantity" at bounding box center [394, 438] width 14 height 14
type input "1"
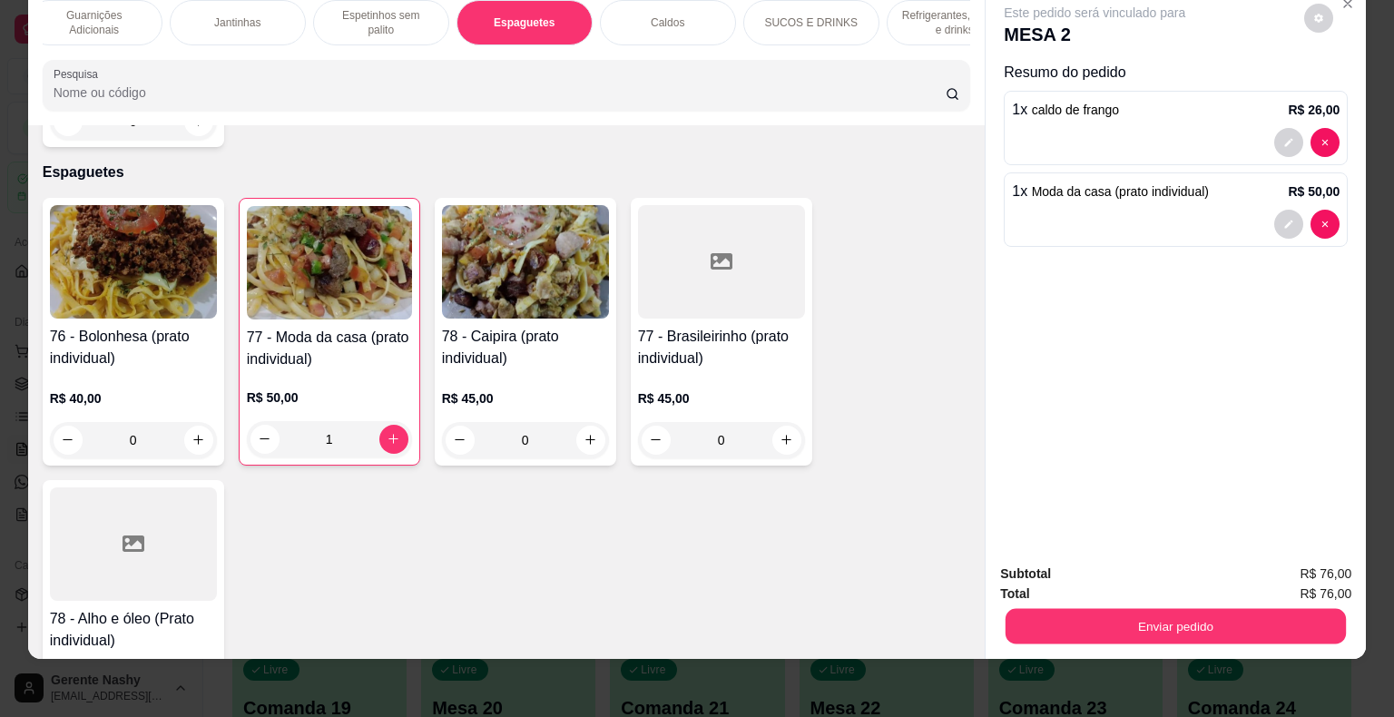
click at [1053, 609] on button "Enviar pedido" at bounding box center [1175, 626] width 340 height 35
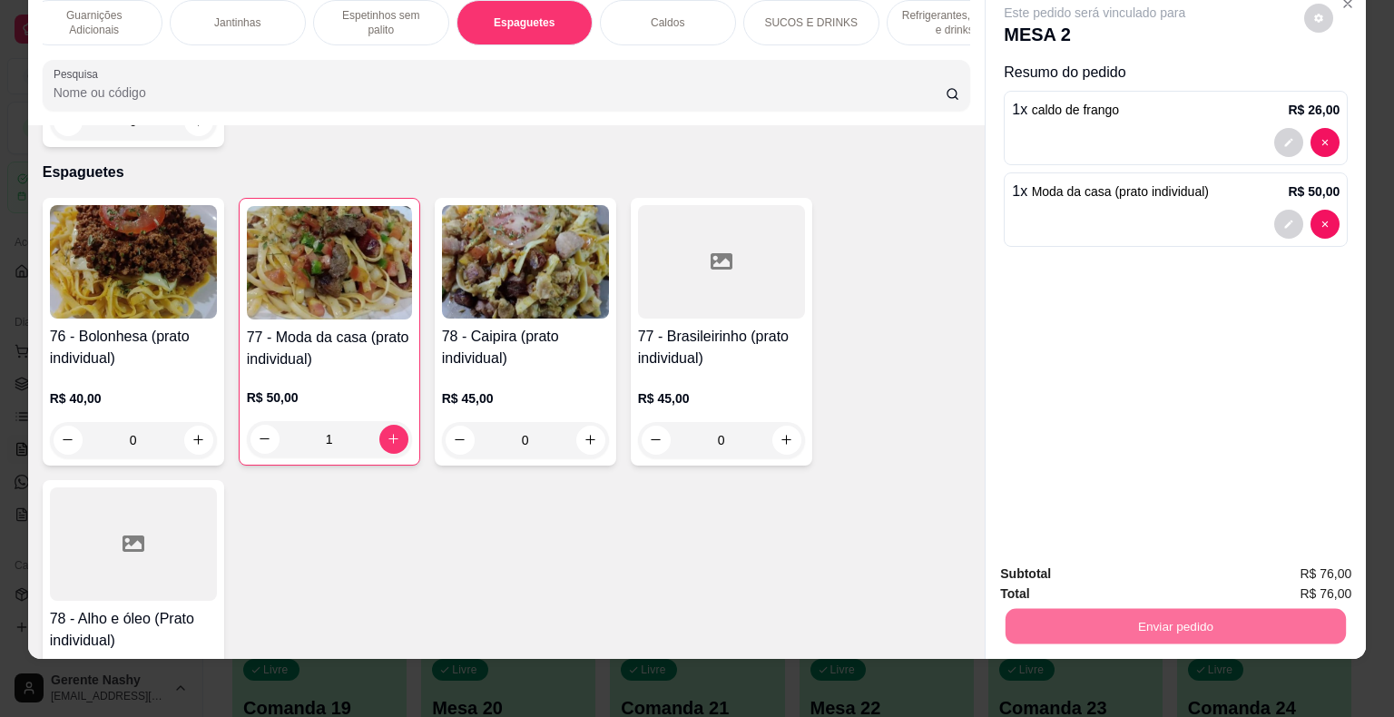
click at [1310, 575] on button "Enviar pedido" at bounding box center [1304, 568] width 103 height 34
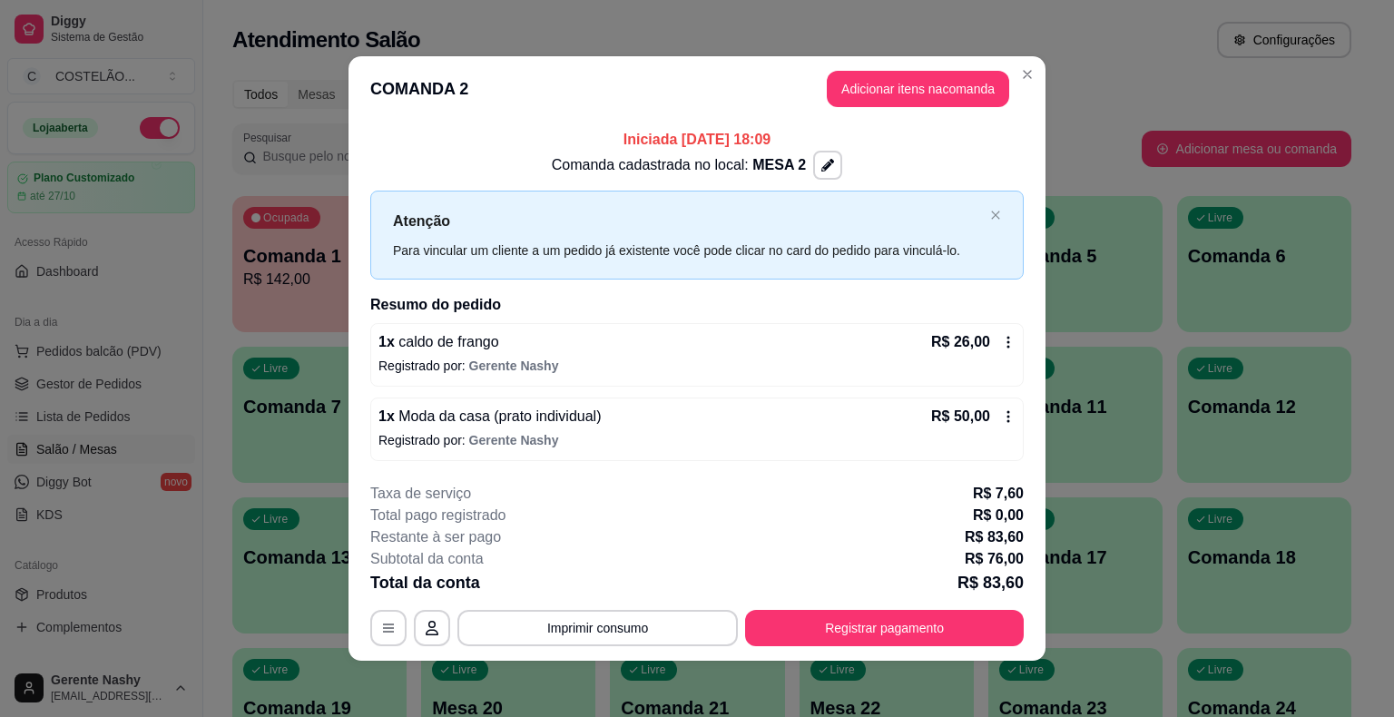
click at [1112, 83] on div "Todos Mesas Comandas" at bounding box center [791, 94] width 1119 height 29
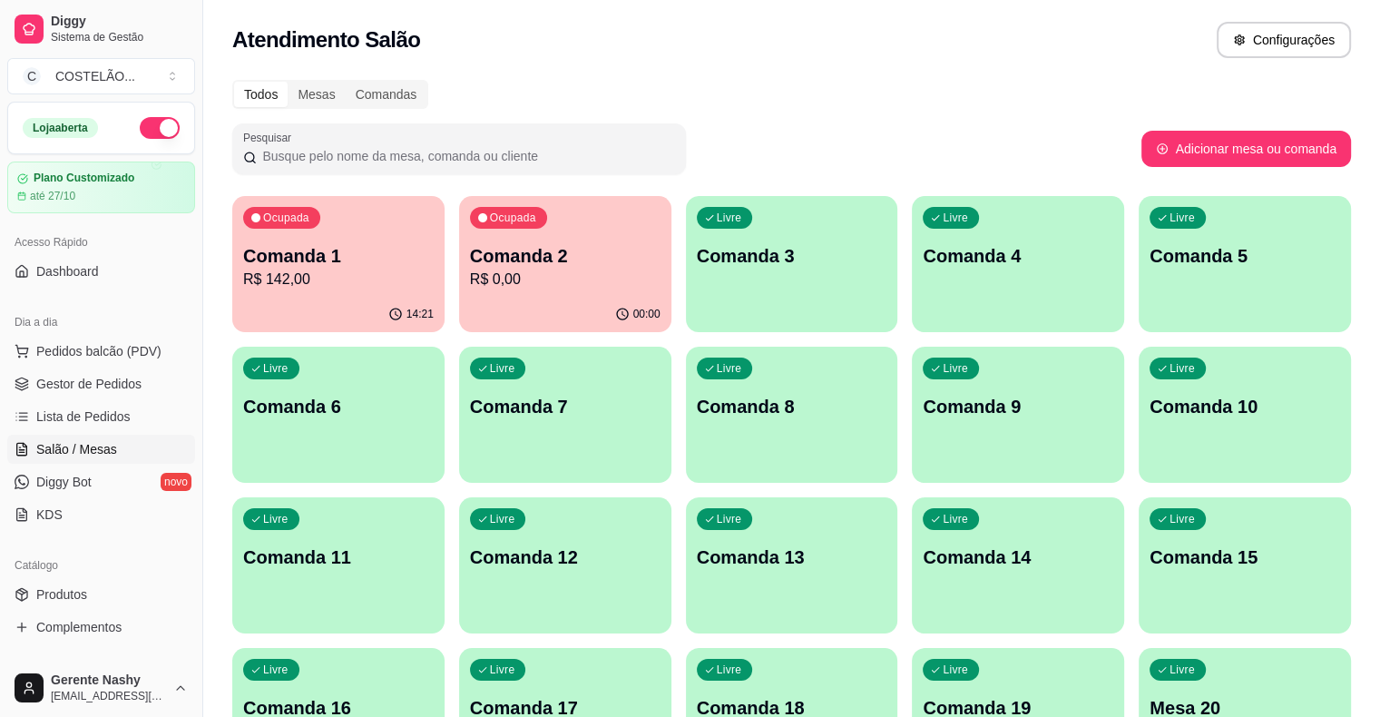
click at [691, 277] on div "Livre Comanda 3" at bounding box center [792, 253] width 212 height 114
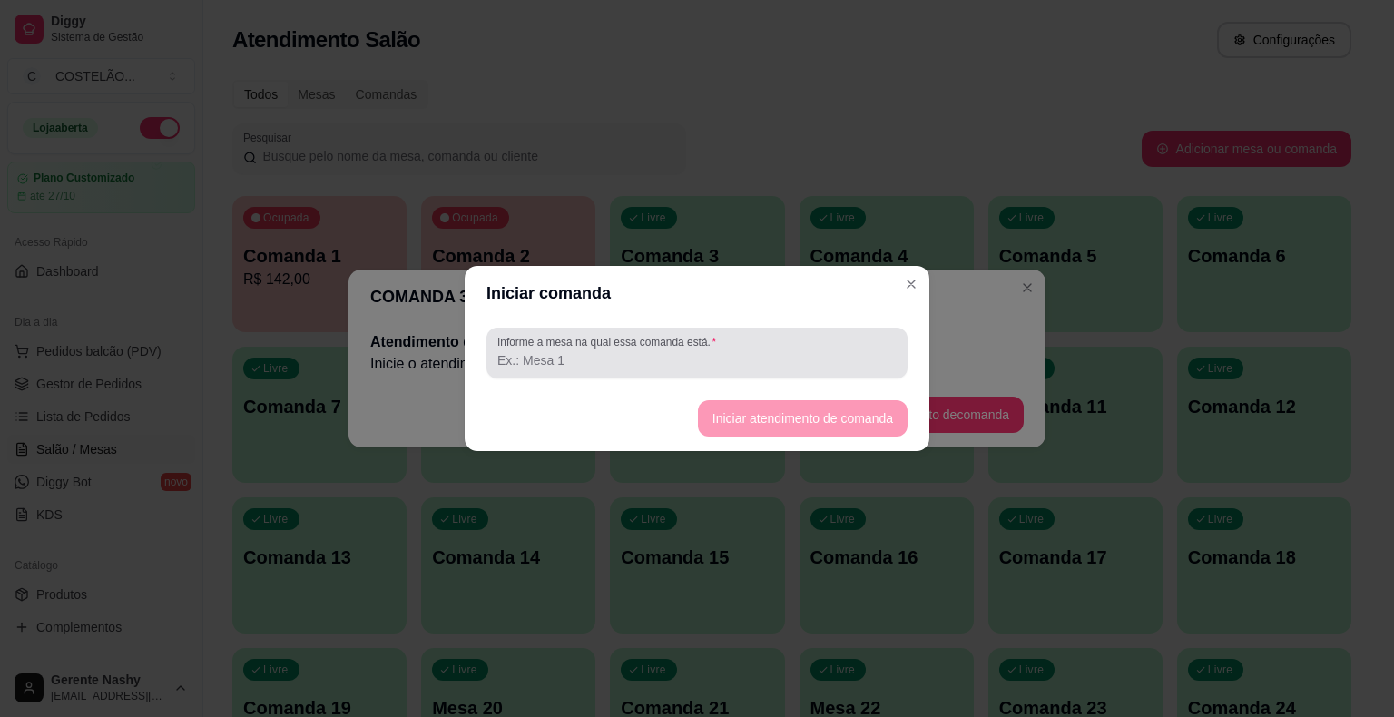
click at [581, 376] on div "Informe a mesa na qual essa comanda está." at bounding box center [696, 353] width 421 height 51
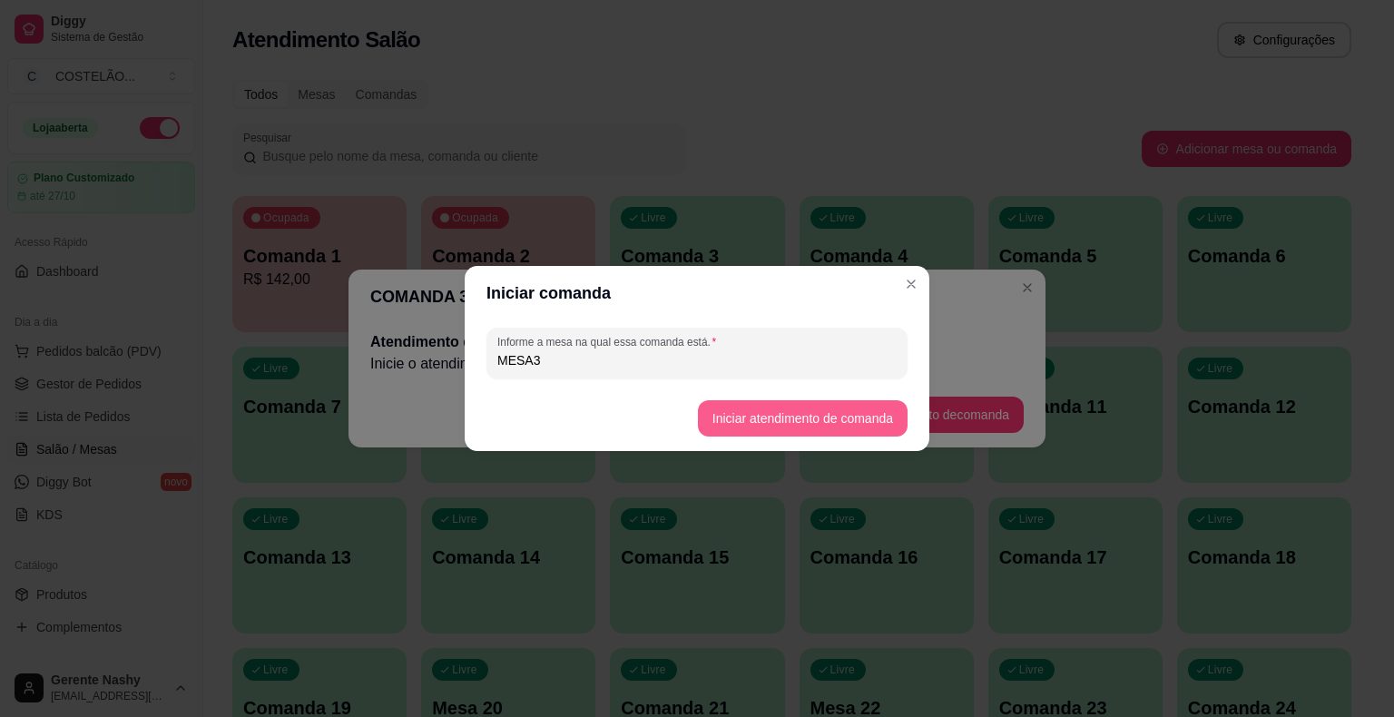
type input "MESA3"
click at [717, 412] on button "Iniciar atendimento de comanda" at bounding box center [802, 418] width 203 height 35
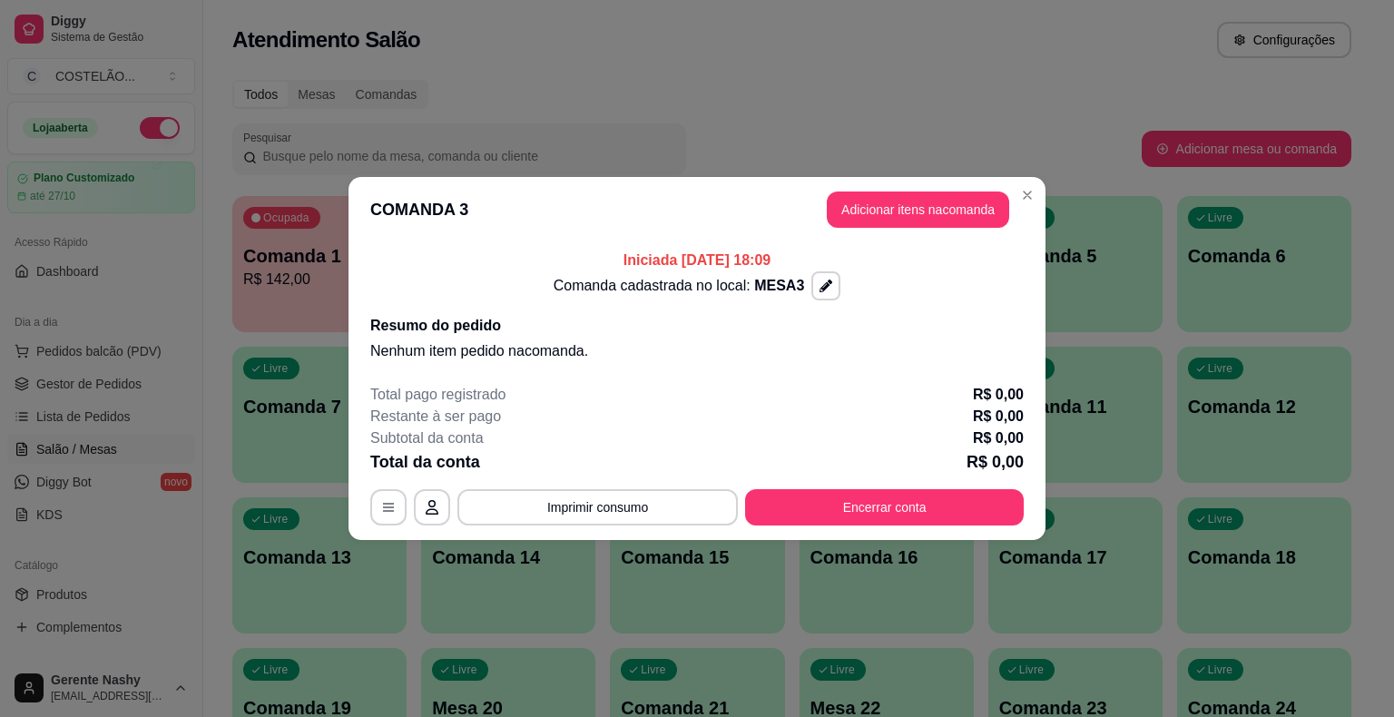
click at [964, 326] on h2 "Resumo do pedido" at bounding box center [696, 326] width 653 height 22
click at [875, 195] on button "Adicionar itens na comanda" at bounding box center [917, 209] width 177 height 35
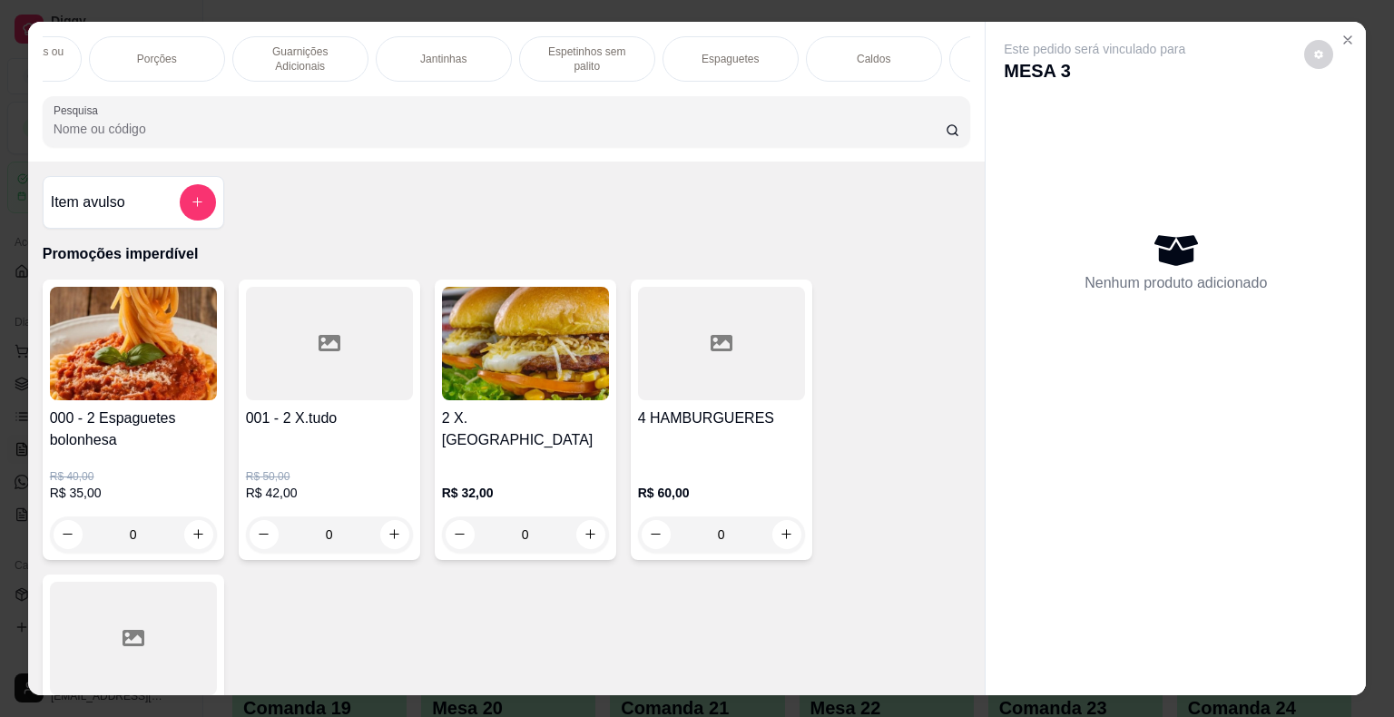
scroll to position [0, 954]
click at [593, 49] on p "Espetinhos sem palito" at bounding box center [590, 58] width 105 height 29
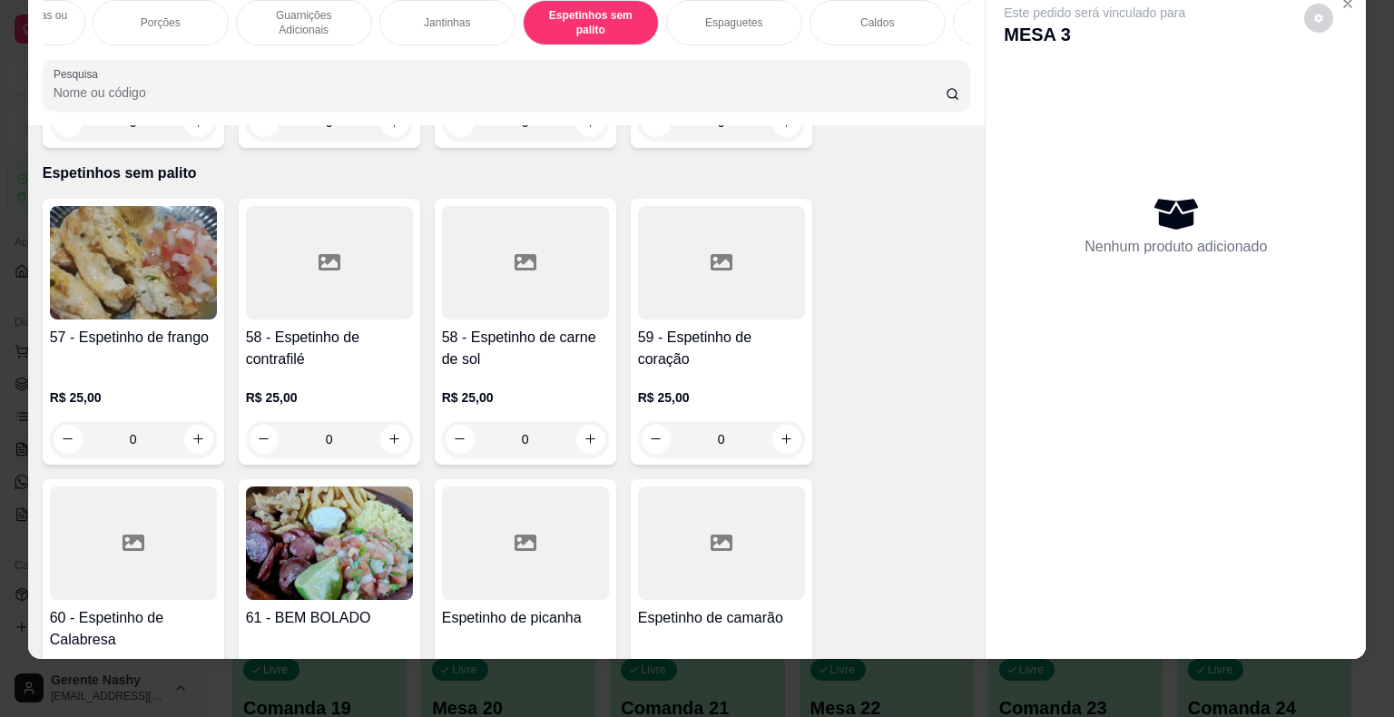
click at [584, 432] on icon "increase-product-quantity" at bounding box center [591, 439] width 14 height 14
type input "1"
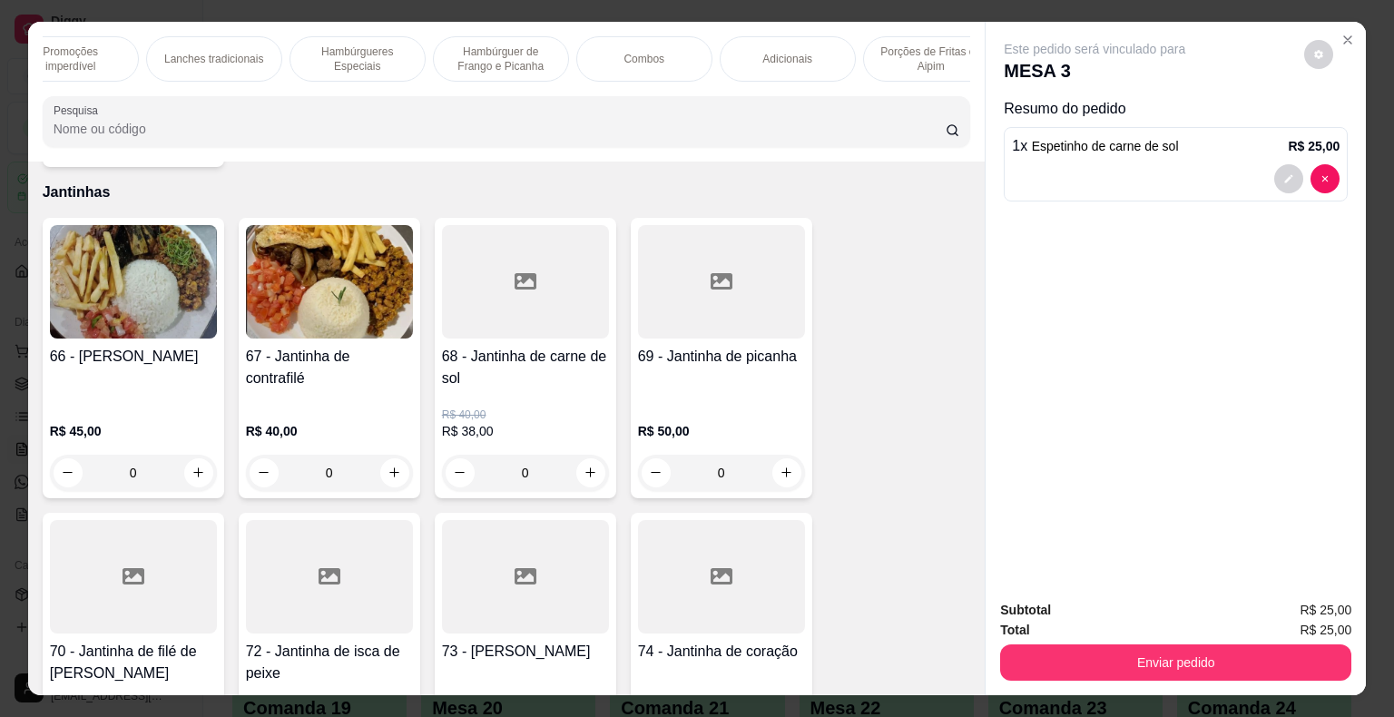
scroll to position [0, 37]
click at [227, 57] on p "Lanches tradicionais" at bounding box center [216, 59] width 99 height 15
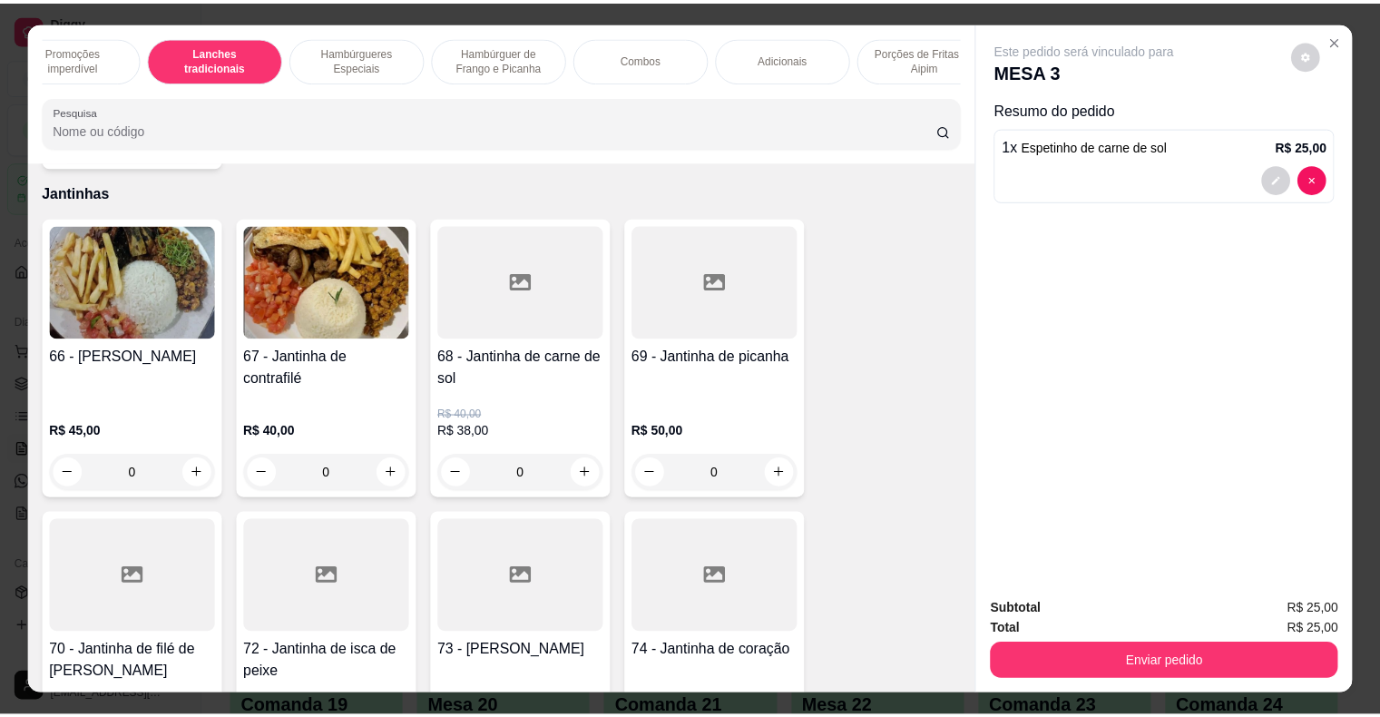
scroll to position [44, 0]
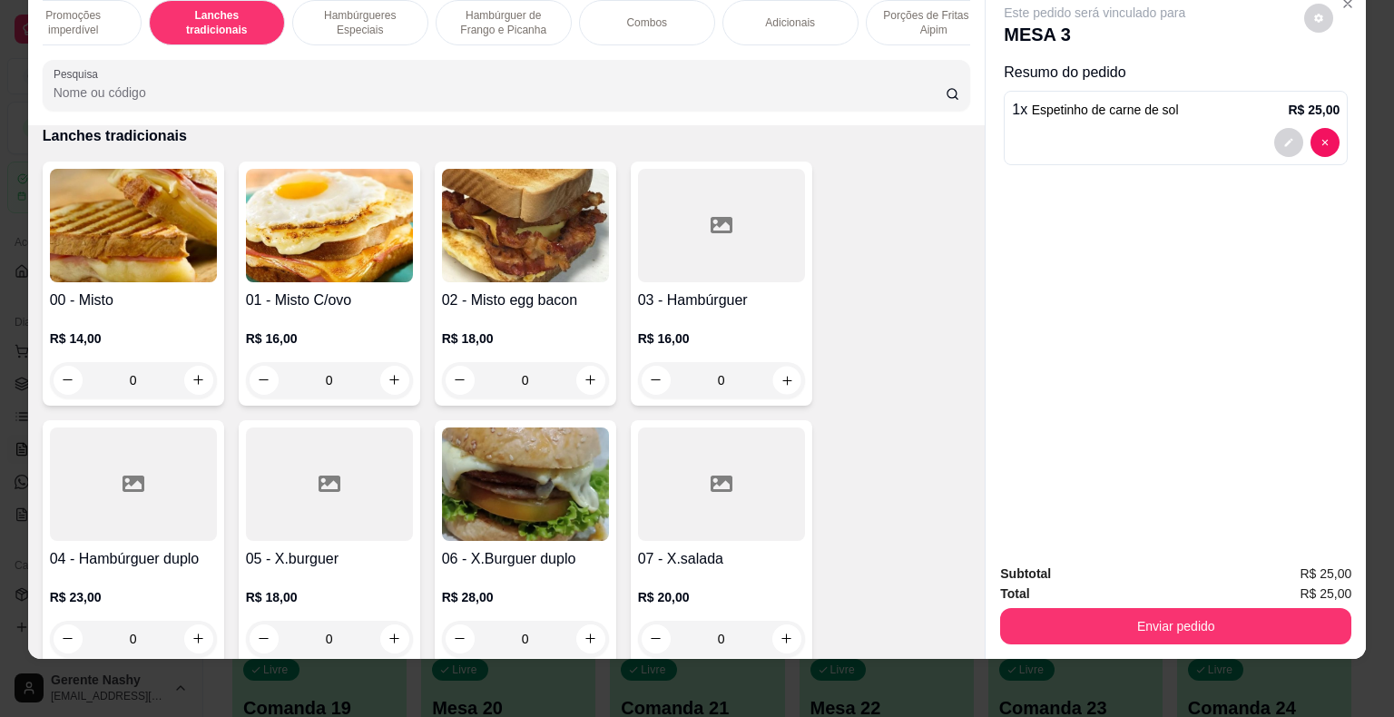
click at [780, 374] on icon "increase-product-quantity" at bounding box center [787, 380] width 14 height 14
type input "1"
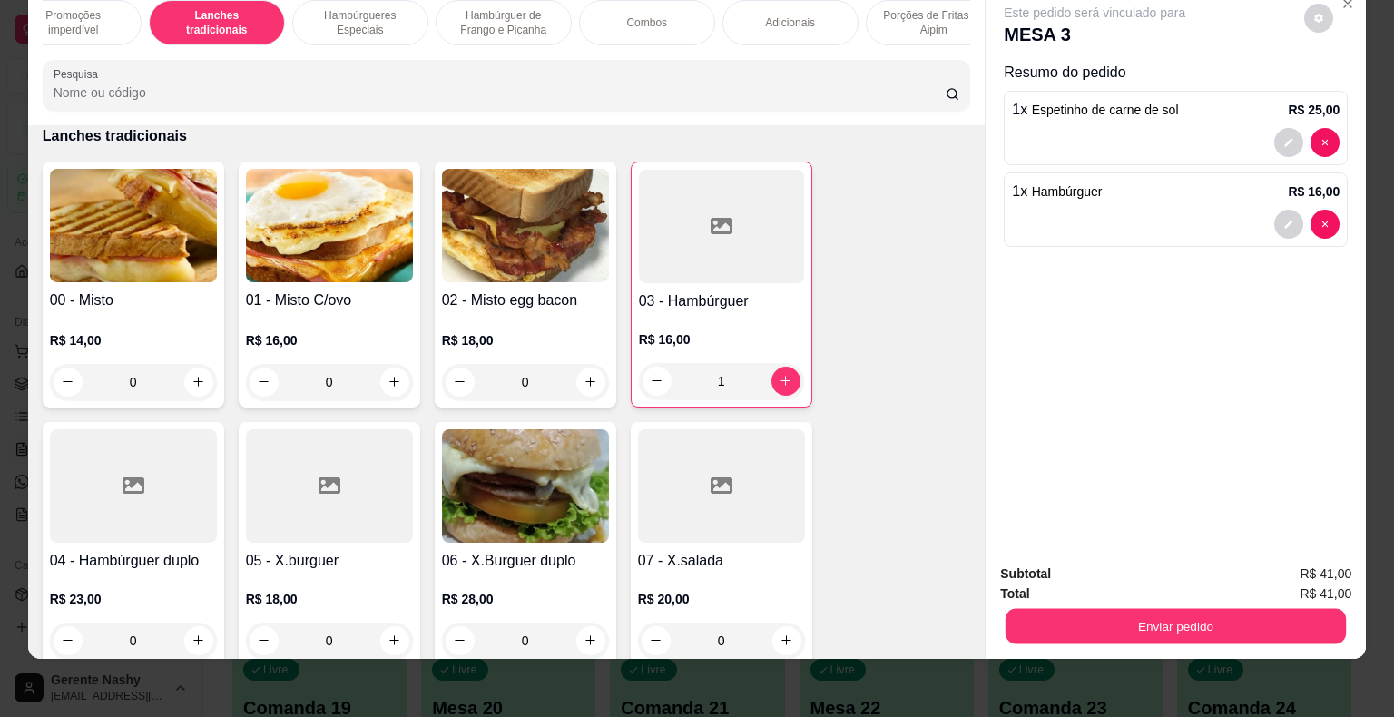
click at [1102, 610] on button "Enviar pedido" at bounding box center [1175, 626] width 340 height 35
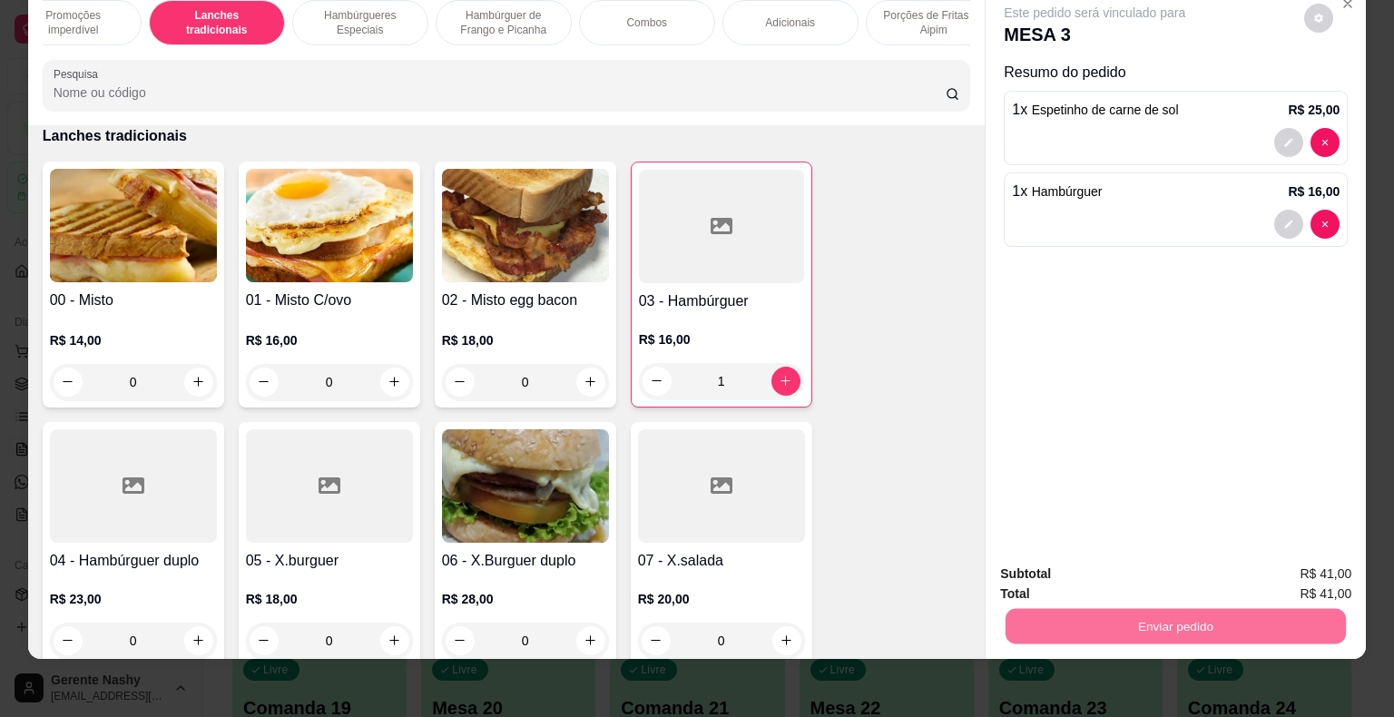
click at [1172, 577] on button "Registrar cliente" at bounding box center [1183, 568] width 120 height 34
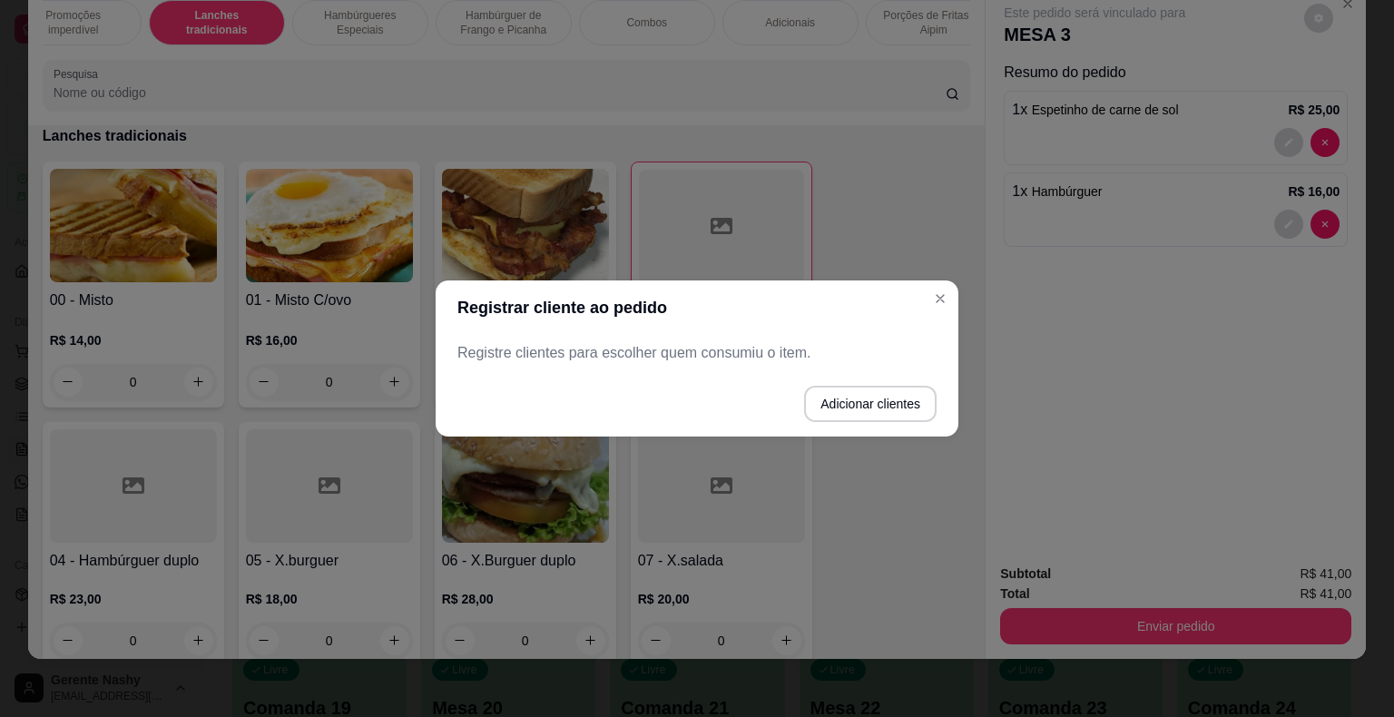
click at [934, 309] on button "Close" at bounding box center [940, 298] width 29 height 29
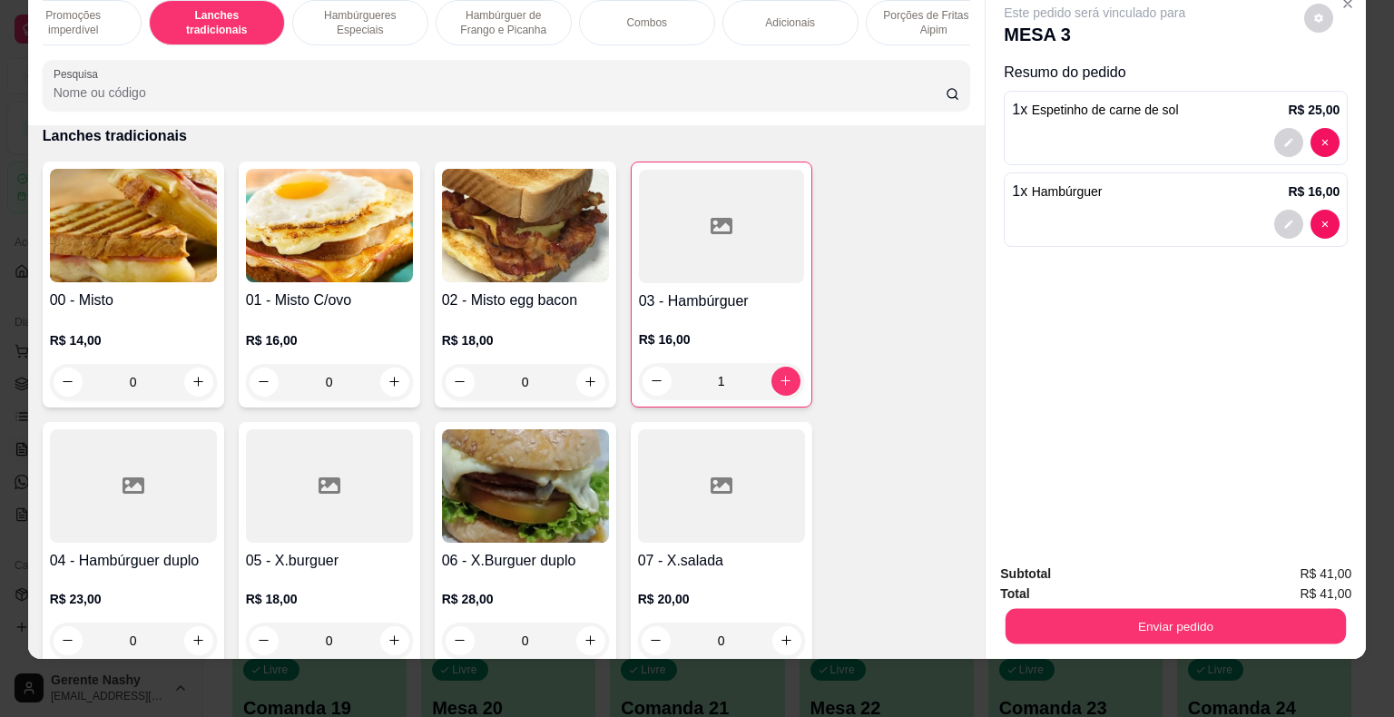
click at [1169, 609] on button "Enviar pedido" at bounding box center [1175, 626] width 340 height 35
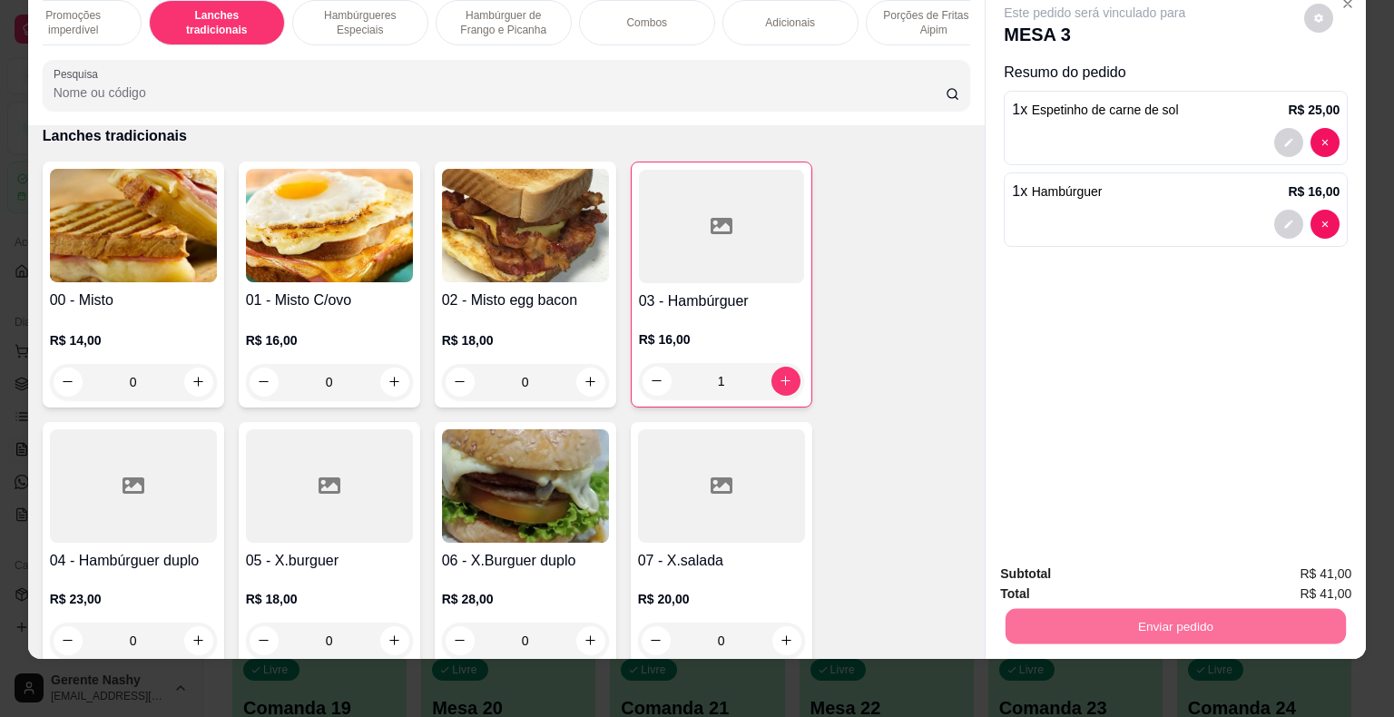
click at [1280, 557] on button "Enviar pedido" at bounding box center [1303, 568] width 103 height 34
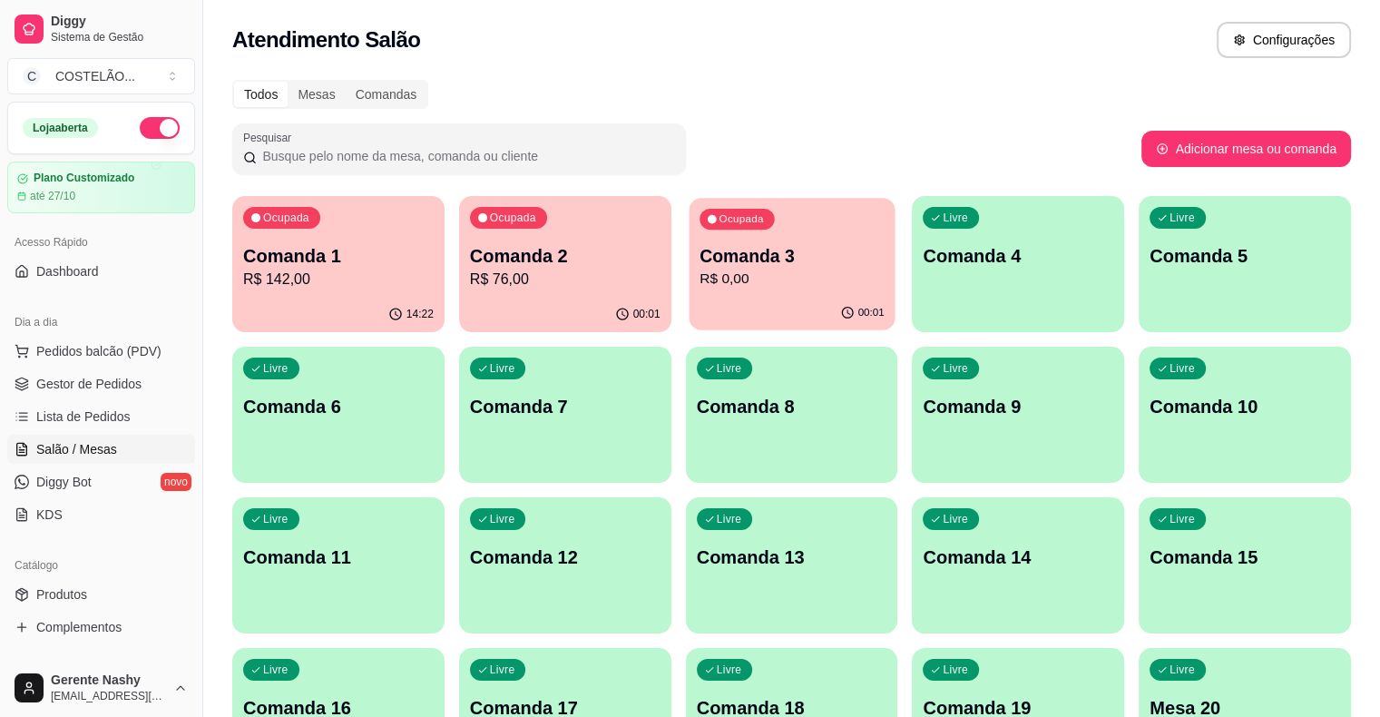
click at [706, 266] on p "Comanda 3" at bounding box center [792, 256] width 185 height 25
